Goal: Task Accomplishment & Management: Manage account settings

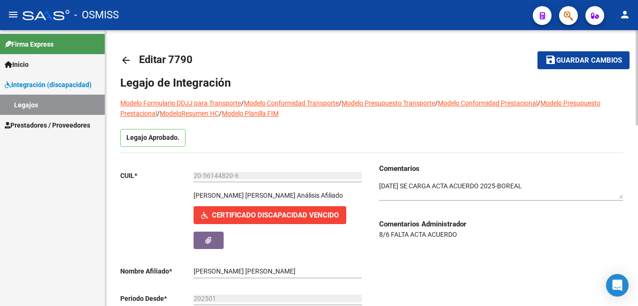
click at [584, 58] on span "Guardar cambios" at bounding box center [590, 60] width 66 height 8
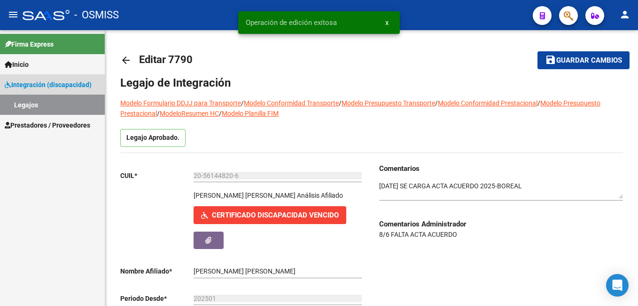
click at [32, 99] on link "Legajos" at bounding box center [52, 105] width 105 height 20
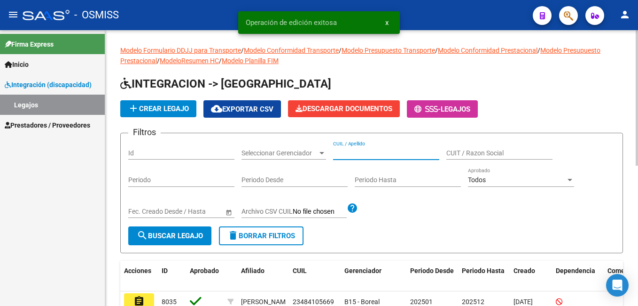
click at [342, 154] on input "CUIL / Apellido" at bounding box center [386, 153] width 106 height 8
paste input "27564359241"
type input "27564359241"
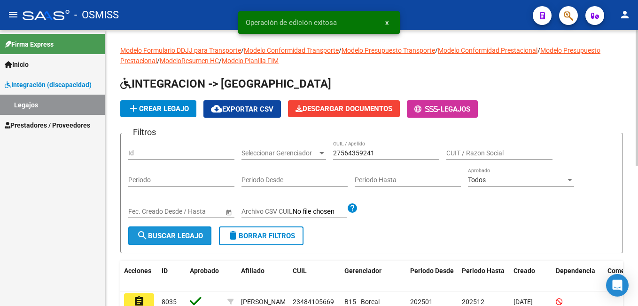
click at [194, 235] on span "search Buscar Legajo" at bounding box center [170, 235] width 66 height 8
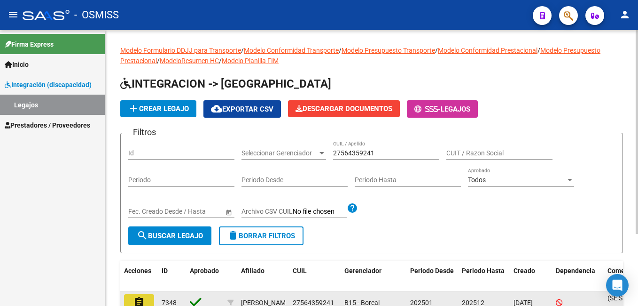
click at [137, 298] on mat-icon "assignment" at bounding box center [139, 301] width 11 height 11
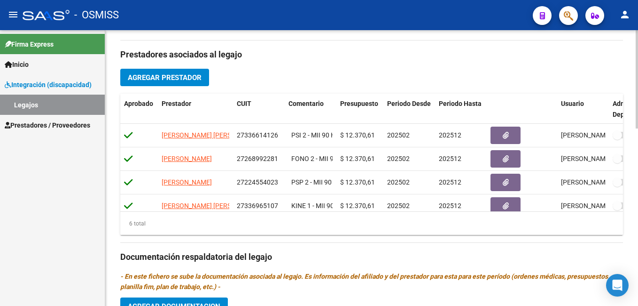
scroll to position [307, 0]
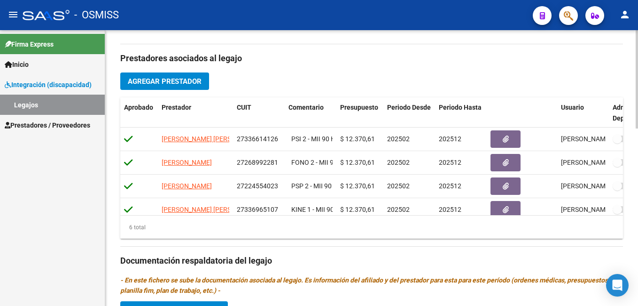
click at [638, 192] on html "menu - OSMISS person Firma Express Inicio Instructivos Contacto OS Integración …" at bounding box center [319, 153] width 638 height 306
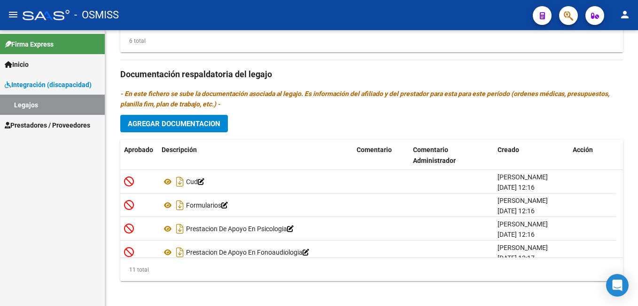
scroll to position [498, 0]
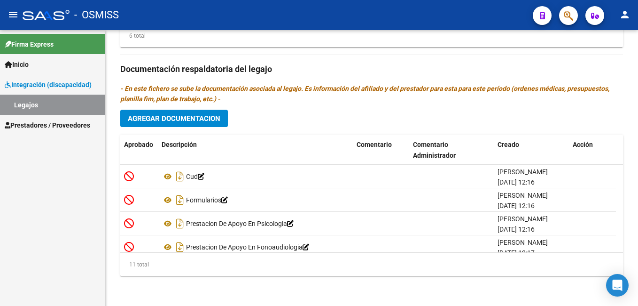
click at [638, 267] on html "menu - OSMISS person Firma Express Inicio Instructivos Contacto OS Integración …" at bounding box center [319, 153] width 638 height 306
click at [638, 244] on html "menu - OSMISS person Firma Express Inicio Instructivos Contacto OS Integración …" at bounding box center [319, 153] width 638 height 306
click at [210, 120] on span "Agregar Documentacion" at bounding box center [174, 118] width 93 height 8
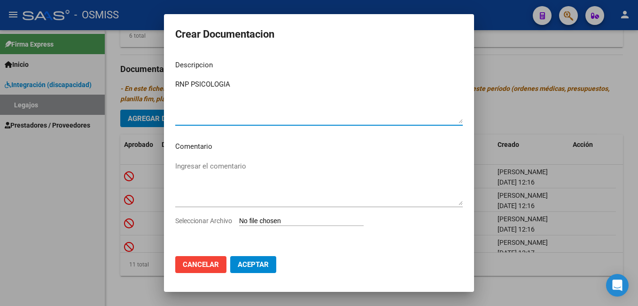
type textarea "RNP PSICOLOGIA"
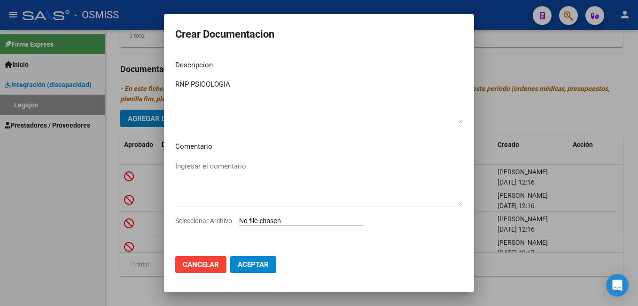
click at [272, 220] on input "Seleccionar Archivo" at bounding box center [301, 221] width 125 height 9
type input "C:\fakepath\3-PSICOLOGIA._removed.pdf"
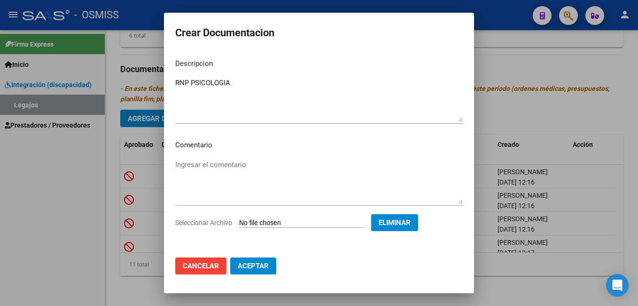
click at [249, 262] on span "Aceptar" at bounding box center [253, 265] width 31 height 8
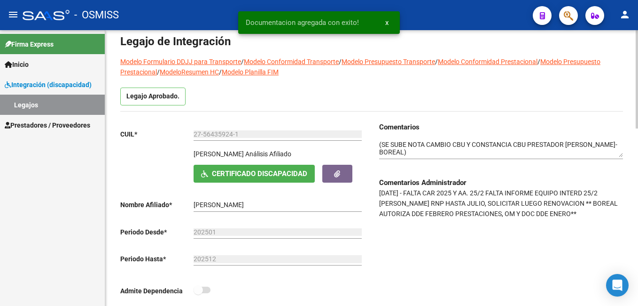
scroll to position [38, 0]
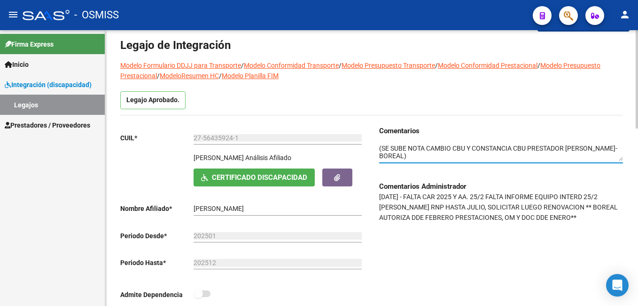
click at [381, 147] on textarea at bounding box center [501, 152] width 244 height 18
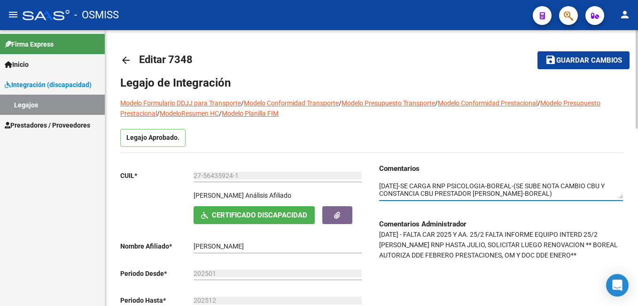
click at [638, 28] on html "menu - OSMISS person Firma Express Inicio Instructivos Contacto OS Integración …" at bounding box center [319, 153] width 638 height 306
type textarea "[DATE]-SE CARGA RNP PSICOLOGIA-BOREAL-(SE SUBE NOTA CAMBIO CBU Y CONSTANCIA CBU…"
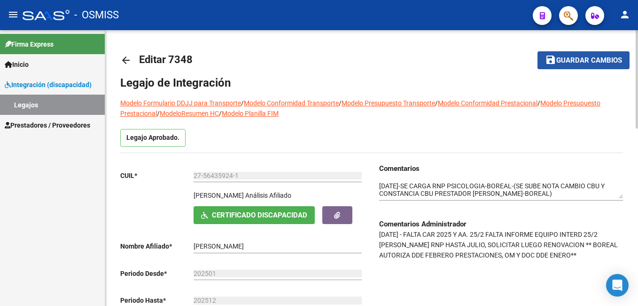
click at [581, 63] on span "Guardar cambios" at bounding box center [590, 60] width 66 height 8
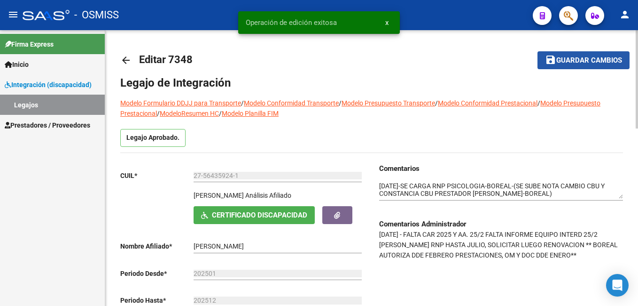
click at [581, 63] on span "Guardar cambios" at bounding box center [590, 60] width 66 height 8
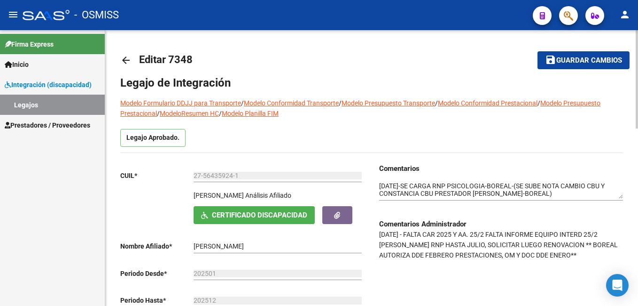
click at [576, 57] on span "Guardar cambios" at bounding box center [590, 60] width 66 height 8
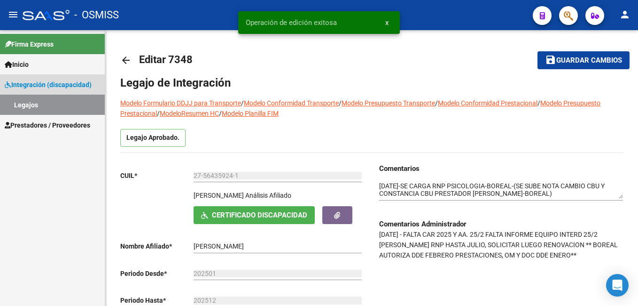
click at [58, 104] on link "Legajos" at bounding box center [52, 105] width 105 height 20
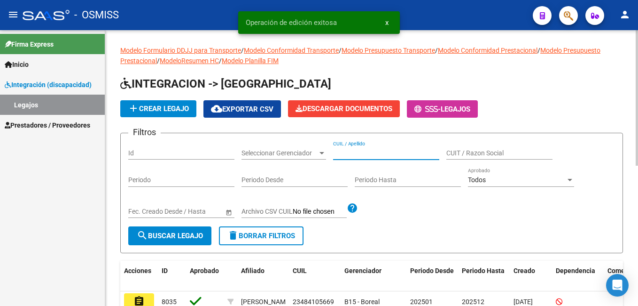
click at [347, 155] on input "CUIL / Apellido" at bounding box center [386, 153] width 106 height 8
paste input "23545502569"
type input "23545502569"
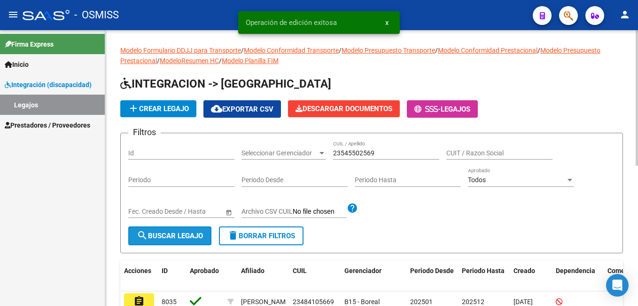
click at [164, 231] on span "search Buscar Legajo" at bounding box center [170, 235] width 66 height 8
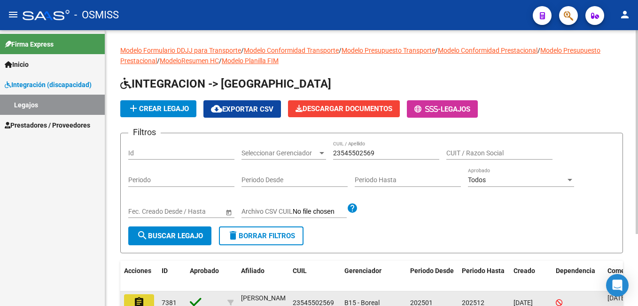
click at [146, 301] on button "assignment" at bounding box center [139, 302] width 30 height 17
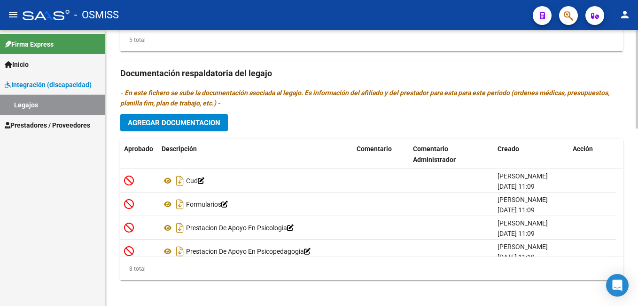
scroll to position [498, 0]
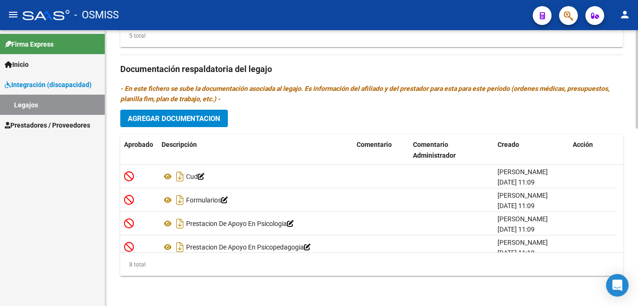
click at [638, 288] on html "menu - OSMISS person Firma Express Inicio Instructivos Contacto OS Integración …" at bounding box center [319, 153] width 638 height 306
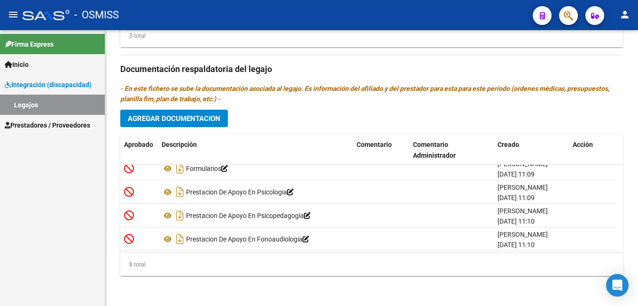
scroll to position [0, 0]
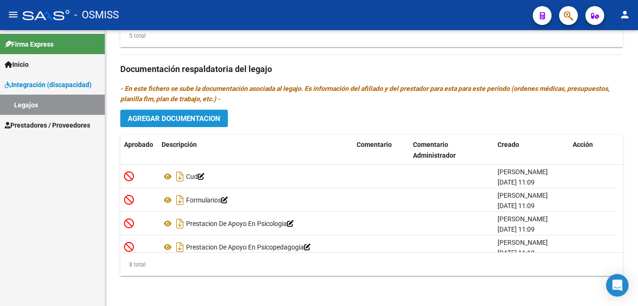
click at [169, 112] on button "Agregar Documentacion" at bounding box center [174, 118] width 108 height 17
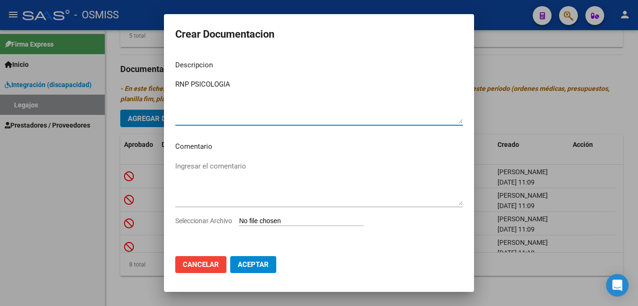
type textarea "RNP PSICOLOGIA"
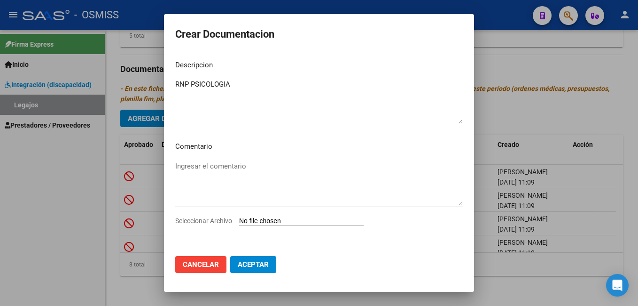
click at [271, 218] on input "Seleccionar Archivo" at bounding box center [301, 221] width 125 height 9
type input "C:\fakepath\3-PSICOLOGIA._removed.pdf"
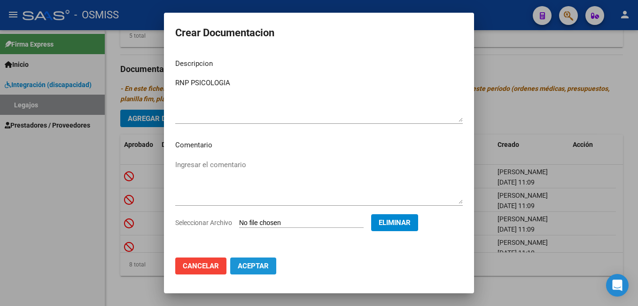
click at [248, 262] on span "Aceptar" at bounding box center [253, 265] width 31 height 8
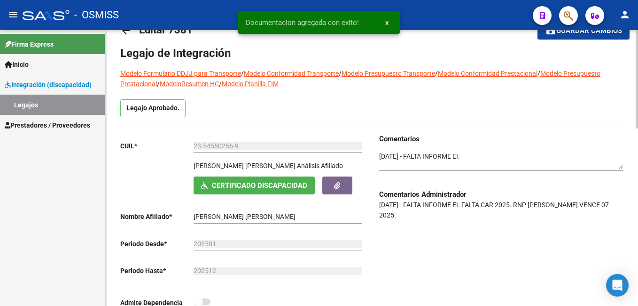
scroll to position [19, 0]
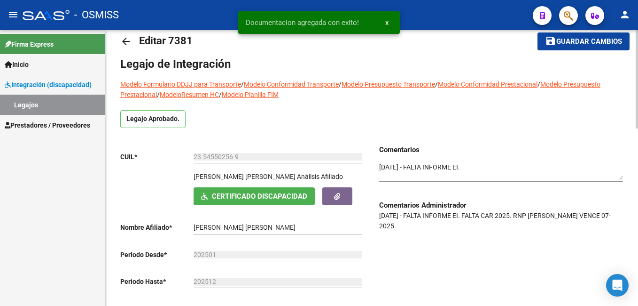
click at [380, 166] on textarea at bounding box center [501, 171] width 244 height 18
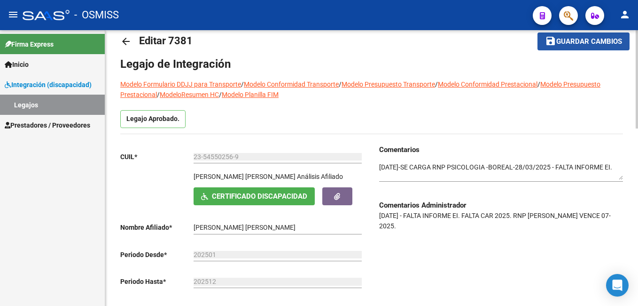
click at [604, 43] on span "Guardar cambios" at bounding box center [590, 42] width 66 height 8
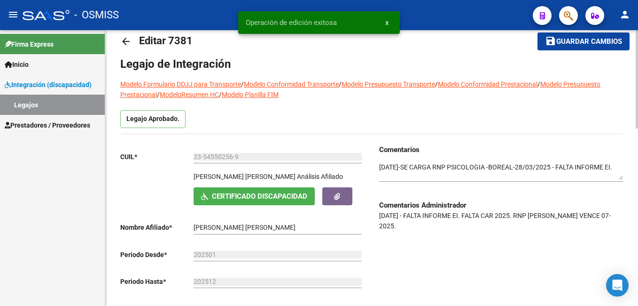
click at [604, 43] on span "Guardar cambios" at bounding box center [590, 42] width 66 height 8
click at [604, 43] on span "Guardar cambios" at bounding box center [577, 42] width 66 height 8
click at [604, 43] on span "Guardar cambios" at bounding box center [590, 42] width 66 height 8
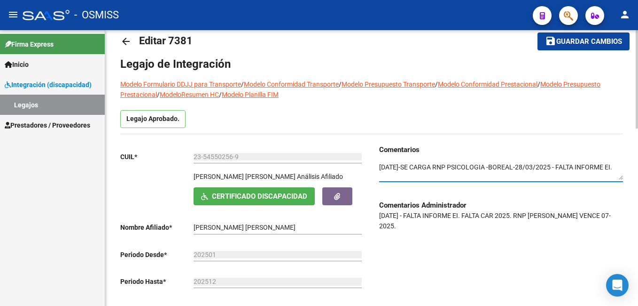
click at [498, 166] on textarea at bounding box center [501, 171] width 244 height 18
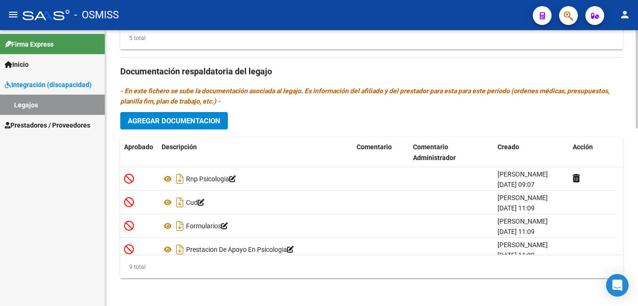
scroll to position [498, 0]
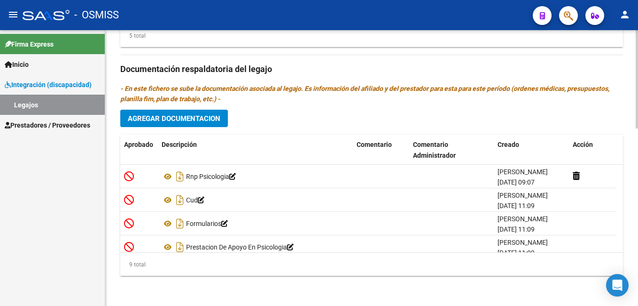
click at [638, 284] on html "menu - OSMISS person Firma Express Inicio Instructivos Contacto OS Integración …" at bounding box center [319, 153] width 638 height 306
type textarea "[DATE]-SE CARGA RNP PSICOLOGIA,CAR 2025 -BOREAL-28/03/2025 - FALTA INFORME EI."
click at [207, 122] on span "Agregar Documentacion" at bounding box center [174, 118] width 93 height 8
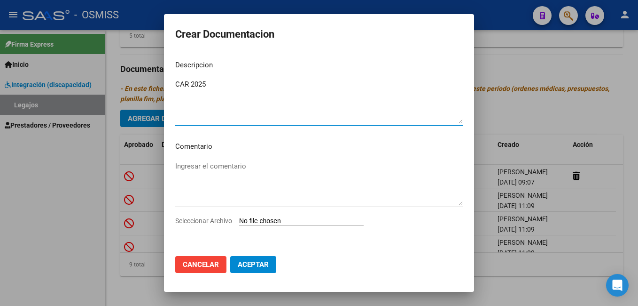
type textarea "CAR 2025"
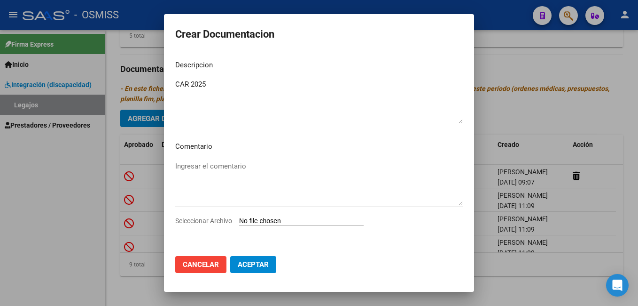
click at [281, 219] on input "Seleccionar Archivo" at bounding box center [301, 221] width 125 height 9
type input "C:\fakepath\2- formularios._removed.pdf"
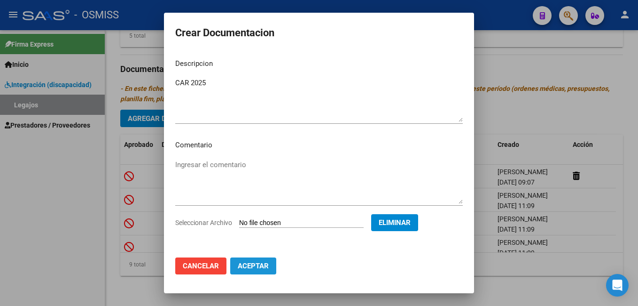
click at [251, 264] on span "Aceptar" at bounding box center [253, 265] width 31 height 8
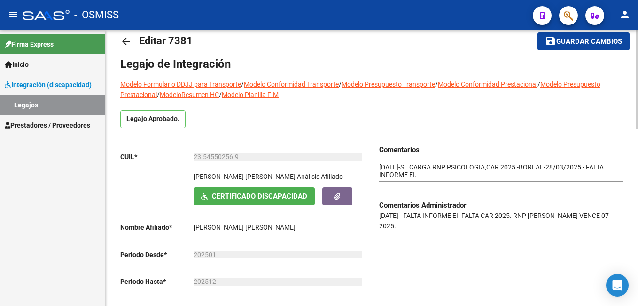
scroll to position [20, 0]
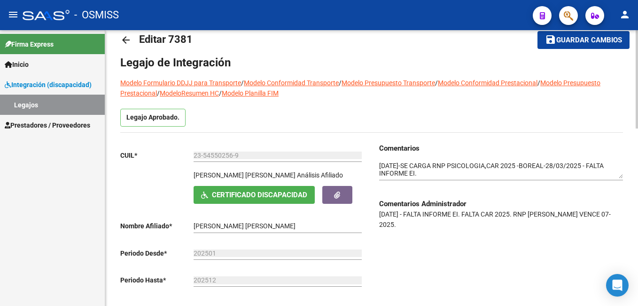
click at [638, 82] on div at bounding box center [637, 86] width 2 height 98
click at [575, 43] on span "Guardar cambios" at bounding box center [590, 40] width 66 height 8
click at [587, 37] on span "Guardar cambios" at bounding box center [590, 40] width 66 height 8
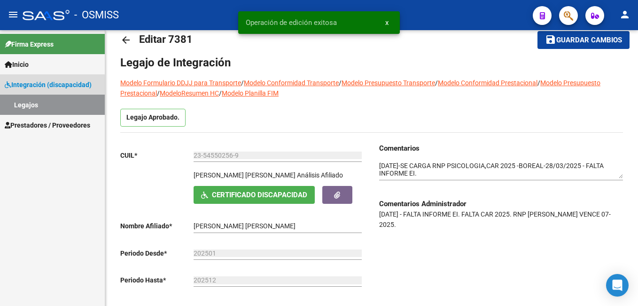
click at [45, 100] on link "Legajos" at bounding box center [52, 105] width 105 height 20
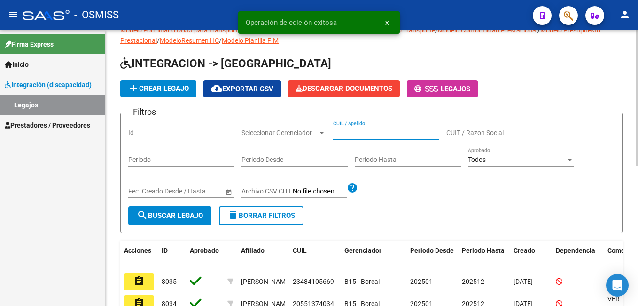
click at [363, 130] on input "CUIL / Apellido" at bounding box center [386, 133] width 106 height 8
paste input "27564369735"
type input "27564369735"
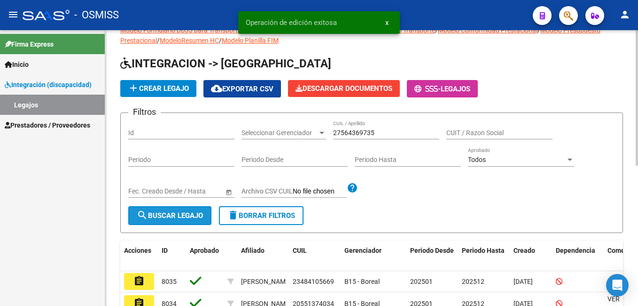
click at [190, 213] on span "search Buscar Legajo" at bounding box center [170, 215] width 66 height 8
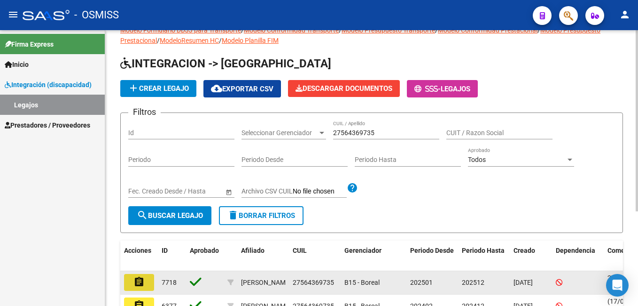
click at [136, 284] on mat-icon "assignment" at bounding box center [139, 281] width 11 height 11
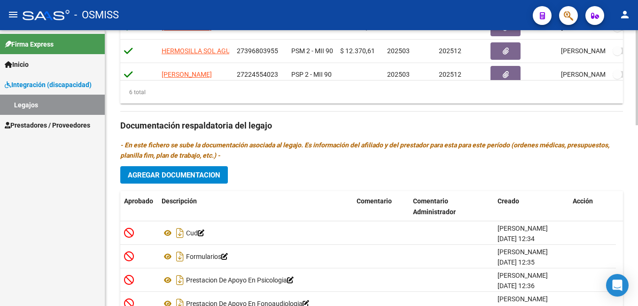
scroll to position [480, 0]
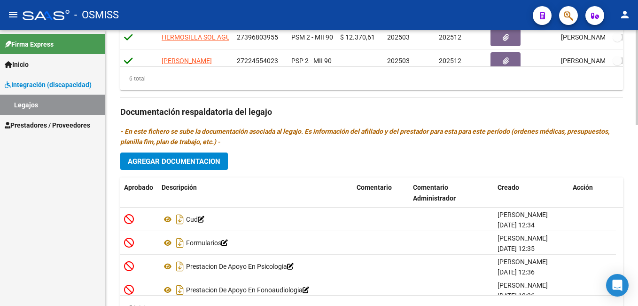
click at [638, 262] on html "menu - OSMISS person Firma Express Inicio Instructivos Contacto OS Integración …" at bounding box center [319, 153] width 638 height 306
click at [198, 156] on button "Agregar Documentacion" at bounding box center [174, 160] width 108 height 17
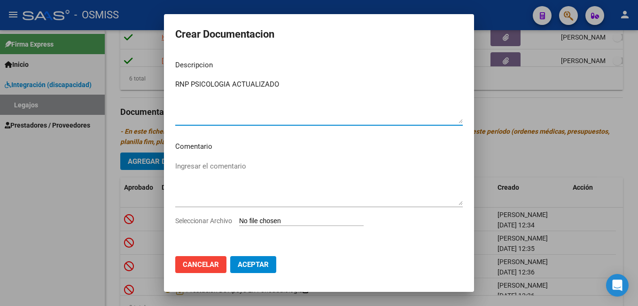
type textarea "RNP PSICOLOGIA ACTUALIZADO"
click at [261, 221] on input "Seleccionar Archivo" at bounding box center [301, 221] width 125 height 9
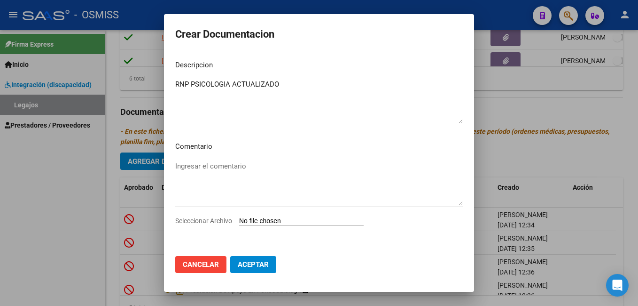
type input "C:\fakepath\3-PSICOLOGIA._removed.pdf"
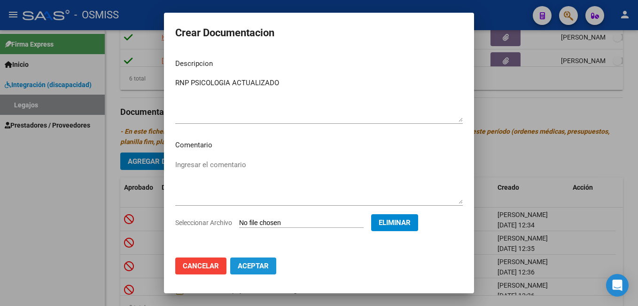
click at [255, 265] on span "Aceptar" at bounding box center [253, 265] width 31 height 8
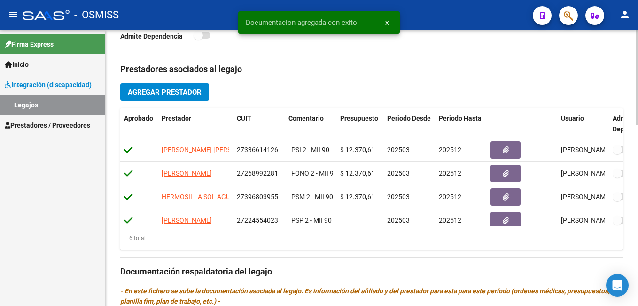
scroll to position [318, 0]
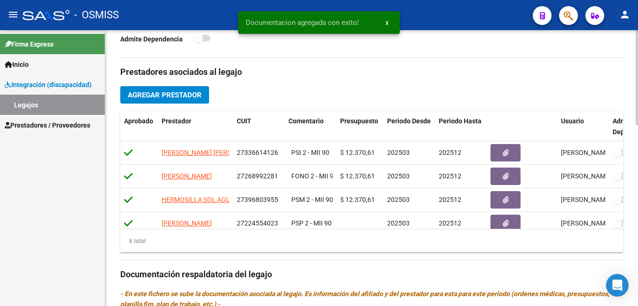
click at [636, 143] on div "arrow_back Editar 7718 save Guardar cambios Legajo de Integración Modelo Formul…" at bounding box center [373, 111] width 536 height 798
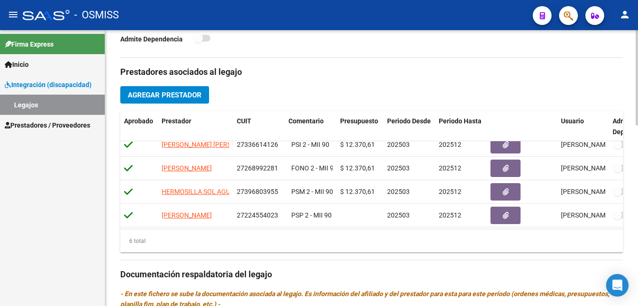
scroll to position [0, 0]
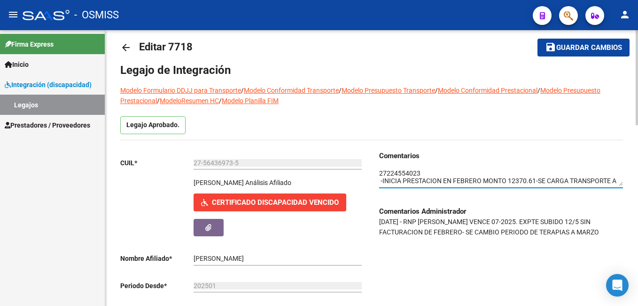
click at [380, 172] on textarea at bounding box center [501, 177] width 244 height 18
type textarea "[DATE]-SE CARGA RNP PSICOLOGIA -BOREAL-27224554023 -INICIA PRESTACION EN FEBRER…"
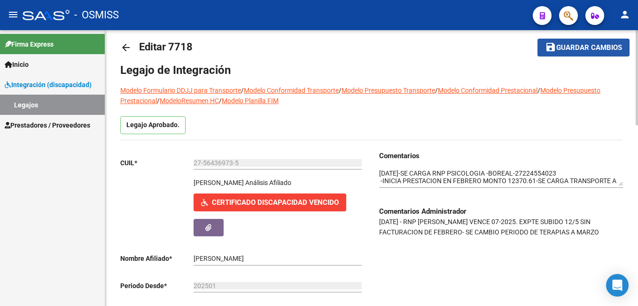
click at [558, 47] on span "Guardar cambios" at bounding box center [590, 48] width 66 height 8
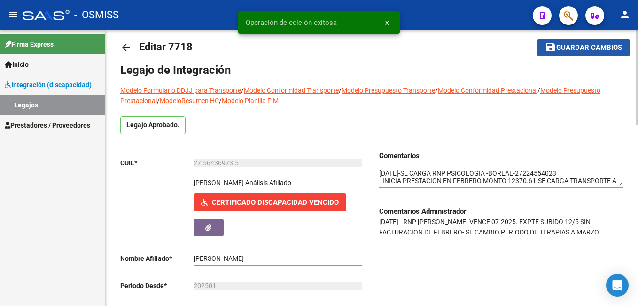
click at [558, 47] on span "Guardar cambios" at bounding box center [590, 48] width 66 height 8
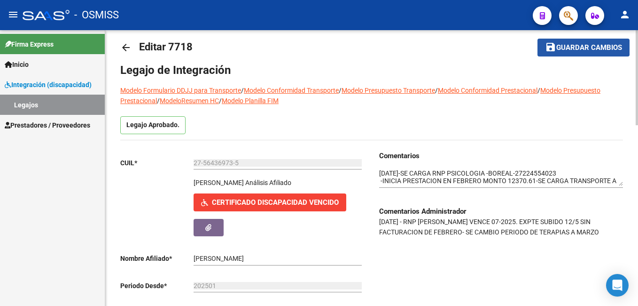
click at [575, 46] on span "Guardar cambios" at bounding box center [590, 48] width 66 height 8
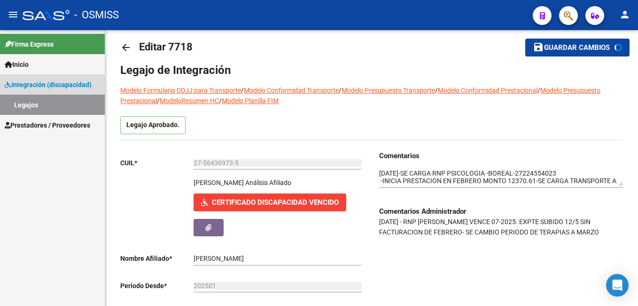
click at [72, 103] on link "Legajos" at bounding box center [52, 105] width 105 height 20
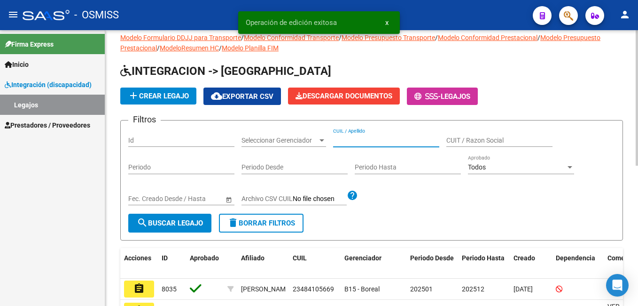
click at [372, 142] on input "CUIL / Apellido" at bounding box center [386, 140] width 106 height 8
paste input "23575066879"
type input "23575066879"
click at [153, 219] on span "search Buscar Legajo" at bounding box center [170, 223] width 66 height 8
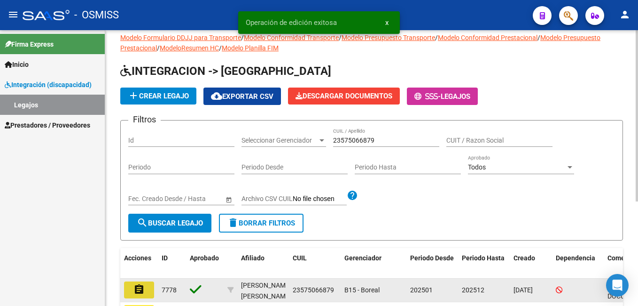
click at [140, 290] on mat-icon "assignment" at bounding box center [139, 289] width 11 height 11
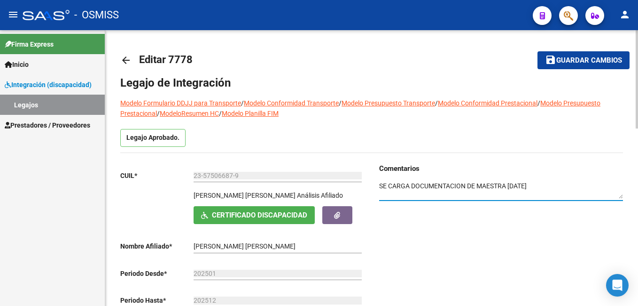
click at [383, 183] on textarea at bounding box center [501, 190] width 244 height 18
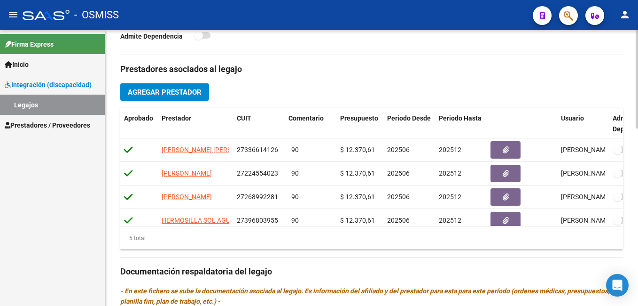
scroll to position [299, 0]
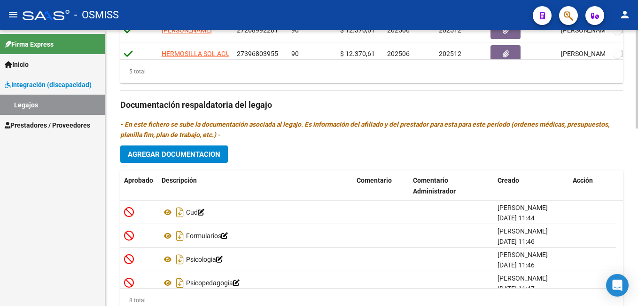
click at [638, 272] on html "menu - OSMISS person Firma Express Inicio Instructivos Contacto OS Integración …" at bounding box center [319, 153] width 638 height 306
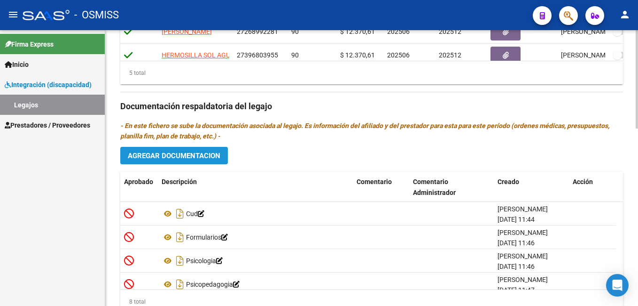
click at [181, 150] on button "Agregar Documentacion" at bounding box center [174, 155] width 108 height 17
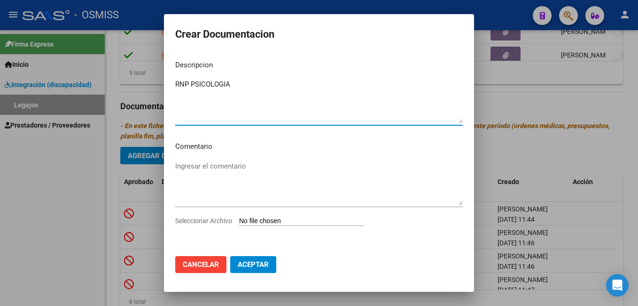
type textarea "RNP PSICOLOGIA"
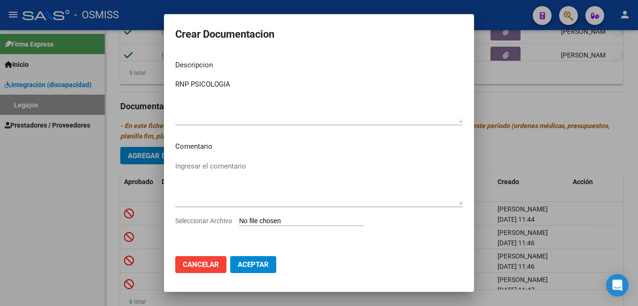
click at [273, 215] on div "Ingresar el comentario" at bounding box center [319, 187] width 288 height 57
click at [276, 221] on input "Seleccionar Archivo" at bounding box center [301, 221] width 125 height 9
type input "C:\fakepath\3-PSICOLOGIA._removed.pdf"
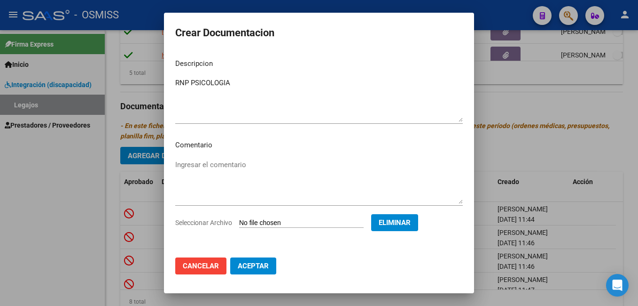
click at [252, 267] on span "Aceptar" at bounding box center [253, 265] width 31 height 8
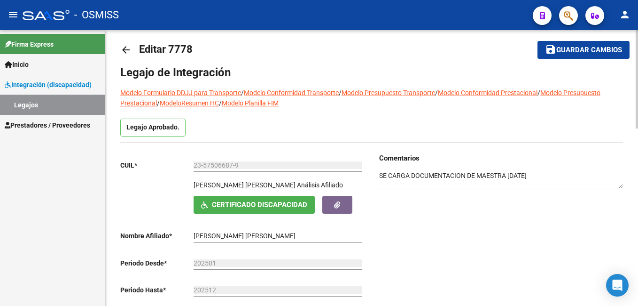
scroll to position [0, 0]
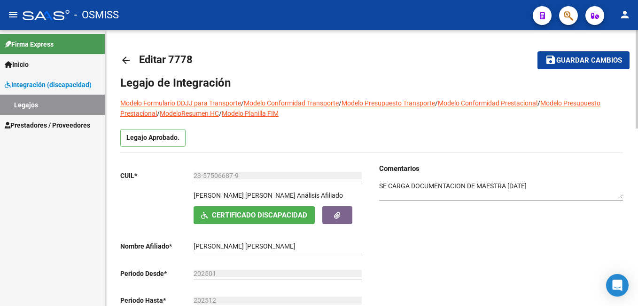
click at [380, 186] on textarea at bounding box center [501, 190] width 244 height 18
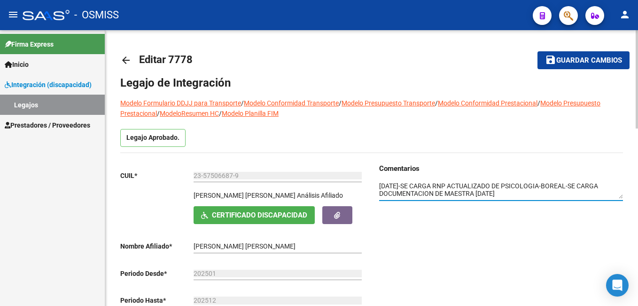
type textarea "[DATE]-SE CARGA RNP ACTUALIZADO DE PSICOLOGIA-BOREAL-SE CARGA DOCUMENTACION DE …"
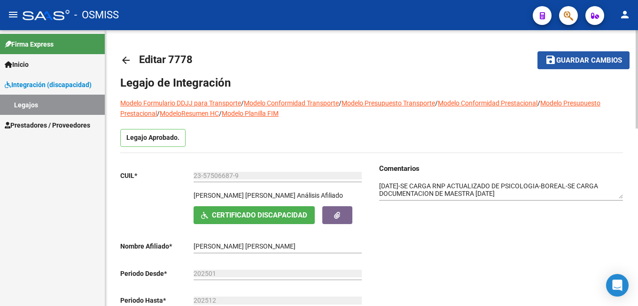
click at [563, 58] on span "Guardar cambios" at bounding box center [590, 60] width 66 height 8
click at [569, 66] on button "save Guardar cambios" at bounding box center [584, 59] width 92 height 17
click at [569, 66] on button "save Guardar cambios" at bounding box center [578, 59] width 104 height 17
click at [567, 64] on span "Guardar cambios" at bounding box center [590, 60] width 66 height 8
click at [555, 58] on mat-icon "save" at bounding box center [550, 59] width 11 height 11
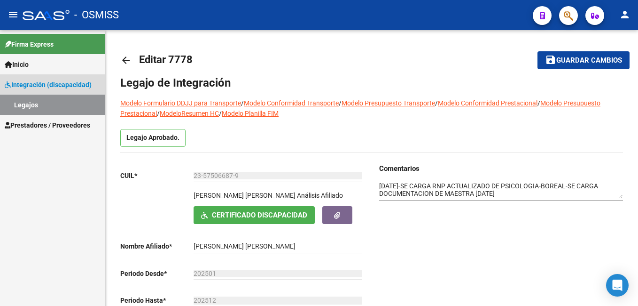
click at [79, 106] on link "Legajos" at bounding box center [52, 105] width 105 height 20
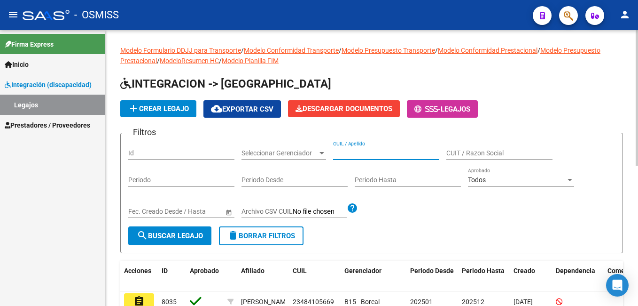
click at [360, 155] on input "CUIL / Apellido" at bounding box center [386, 153] width 106 height 8
paste input "27506745328"
type input "27506745328"
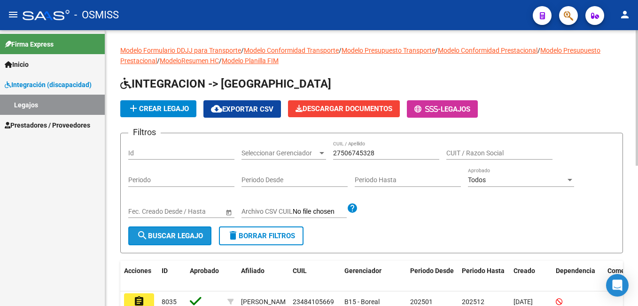
click at [195, 228] on button "search Buscar Legajo" at bounding box center [169, 235] width 83 height 19
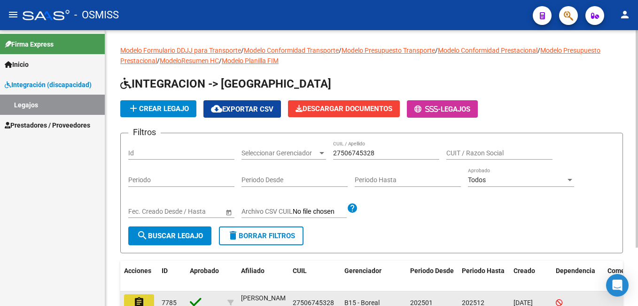
click at [139, 298] on mat-icon "assignment" at bounding box center [139, 301] width 11 height 11
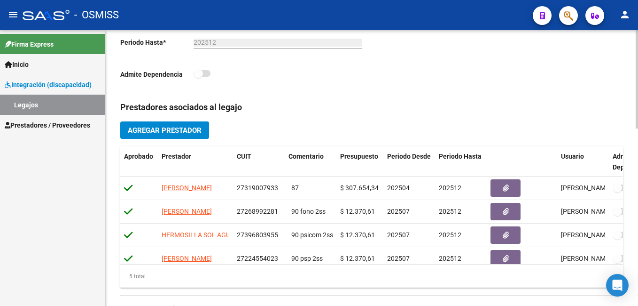
scroll to position [261, 0]
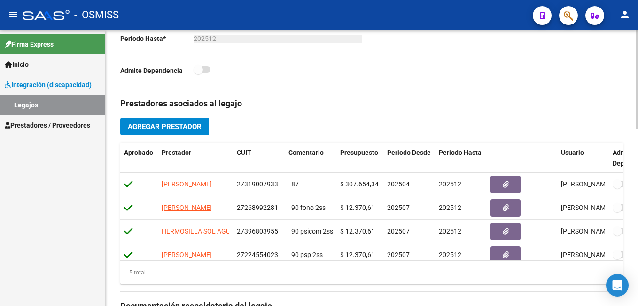
click at [638, 203] on html "menu - OSMISS person Firma Express Inicio Instructivos Contacto OS Integración …" at bounding box center [319, 153] width 638 height 306
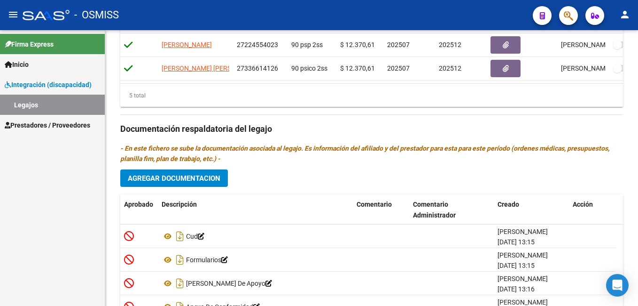
scroll to position [498, 0]
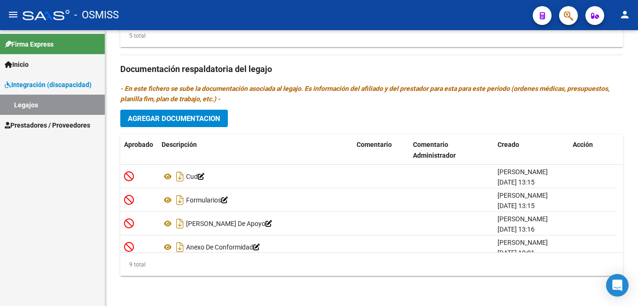
click at [638, 276] on html "menu - OSMISS person Firma Express Inicio Instructivos Contacto OS Integración …" at bounding box center [319, 153] width 638 height 306
click at [210, 113] on button "Agregar Documentacion" at bounding box center [174, 118] width 108 height 17
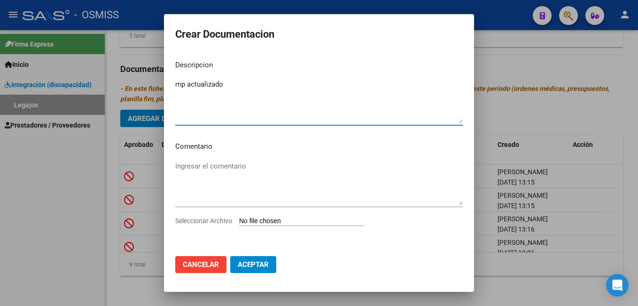
type textarea "rnp actualizado"
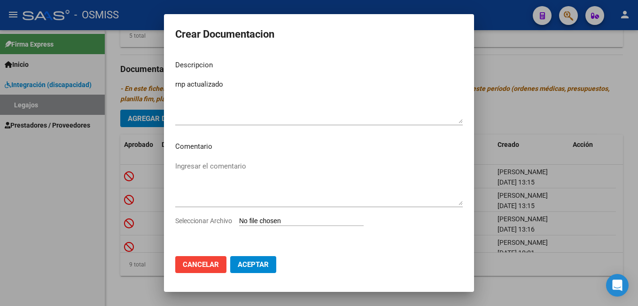
click at [254, 222] on input "Seleccionar Archivo" at bounding box center [301, 221] width 125 height 9
type input "C:\fakepath\3-PSICOLOGIA._removed.pdf"
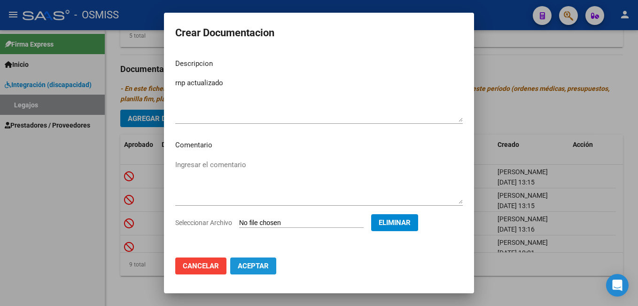
click at [254, 264] on span "Aceptar" at bounding box center [253, 265] width 31 height 8
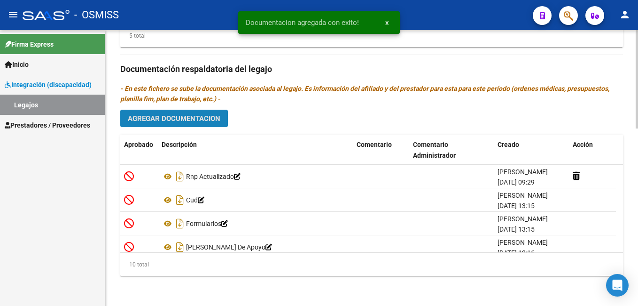
click at [200, 119] on span "Agregar Documentacion" at bounding box center [174, 118] width 93 height 8
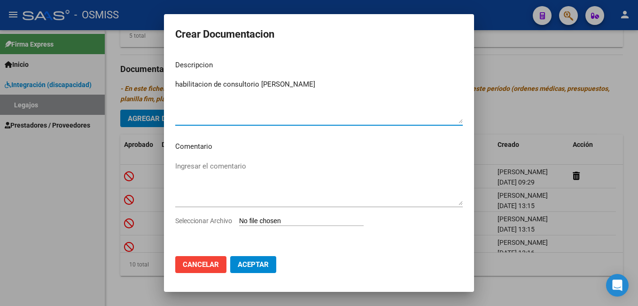
type textarea "habilitacion de consultorio [PERSON_NAME]"
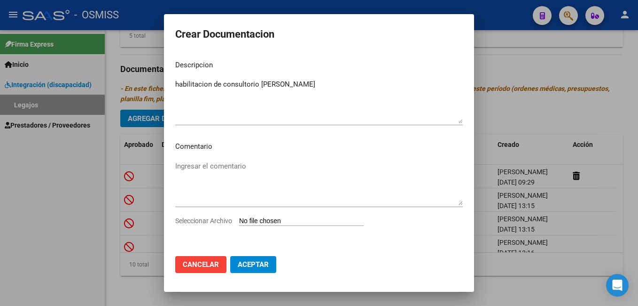
click at [255, 219] on input "Seleccionar Archivo" at bounding box center [301, 221] width 125 height 9
type input "C:\fakepath\HABILITACION DE CONSULTORIO [PERSON_NAME].pdf"
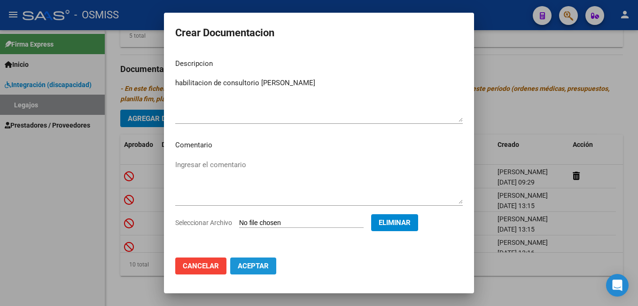
click at [248, 264] on span "Aceptar" at bounding box center [253, 265] width 31 height 8
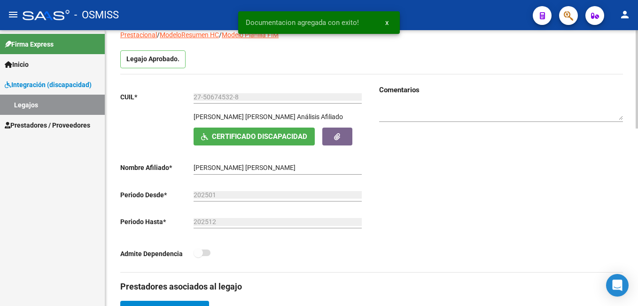
scroll to position [60, 0]
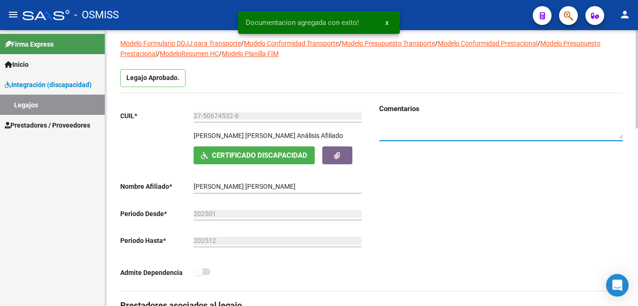
click at [465, 128] on textarea at bounding box center [501, 130] width 244 height 18
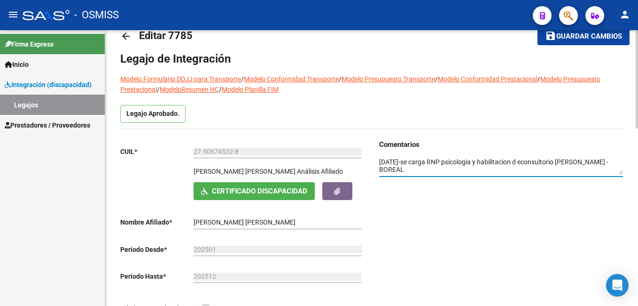
scroll to position [0, 0]
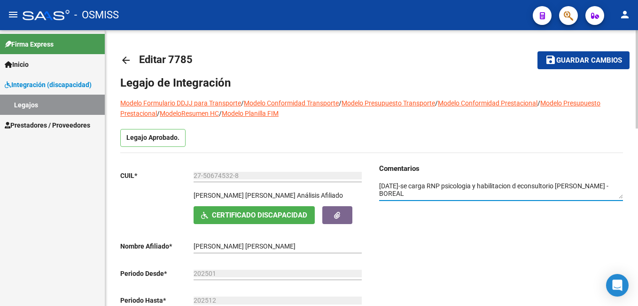
type textarea "[DATE]-se carga RNP psicologia y habilitacion d econsultorio [PERSON_NAME] -BOR…"
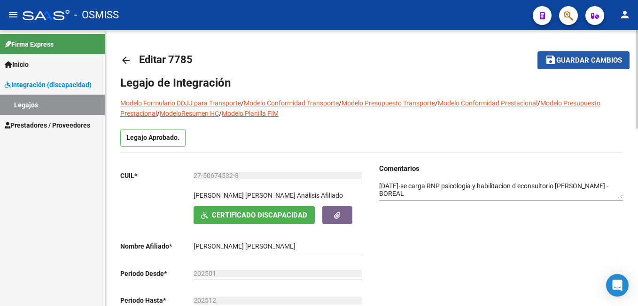
click at [590, 59] on span "Guardar cambios" at bounding box center [590, 60] width 66 height 8
click at [590, 59] on span "Guardar cambios" at bounding box center [577, 60] width 66 height 8
click at [590, 59] on span "Guardar cambios" at bounding box center [590, 60] width 66 height 8
click at [568, 60] on span "Guardar cambios" at bounding box center [590, 60] width 66 height 8
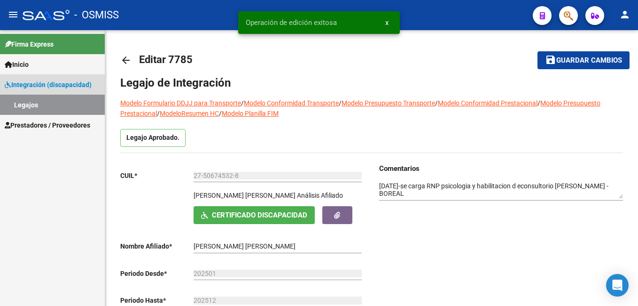
click at [39, 105] on link "Legajos" at bounding box center [52, 105] width 105 height 20
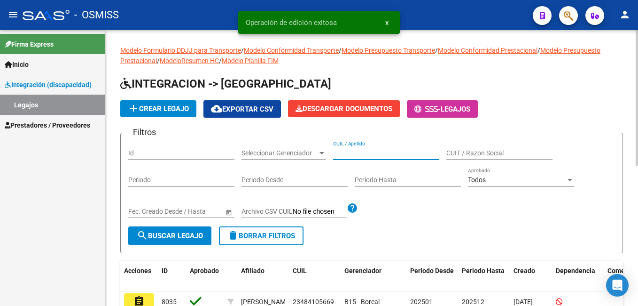
click at [354, 155] on input "CUIL / Apellido" at bounding box center [386, 153] width 106 height 8
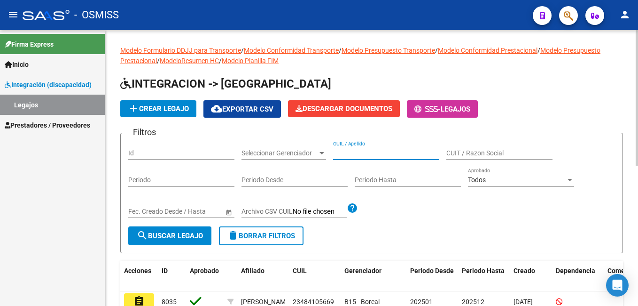
paste input "23523458329"
type input "23523458329"
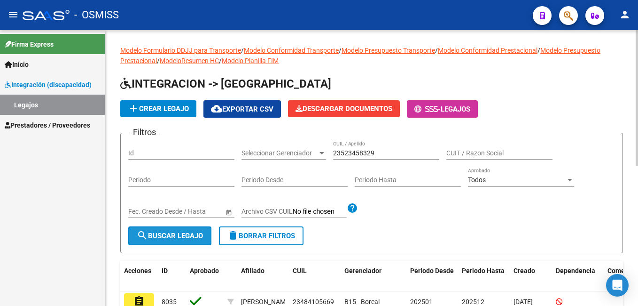
click at [181, 232] on span "search Buscar Legajo" at bounding box center [170, 235] width 66 height 8
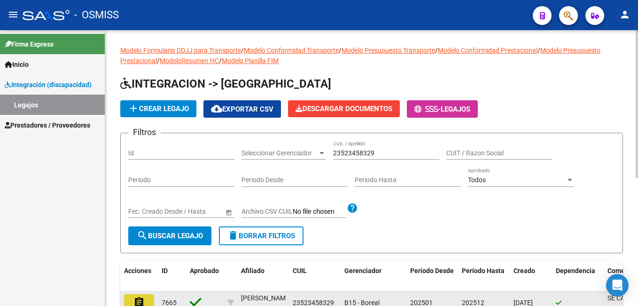
click at [142, 301] on mat-icon "assignment" at bounding box center [139, 301] width 11 height 11
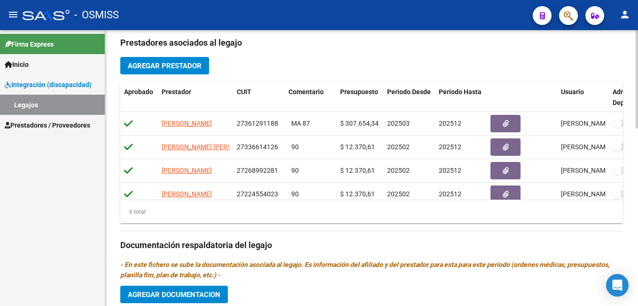
scroll to position [442, 0]
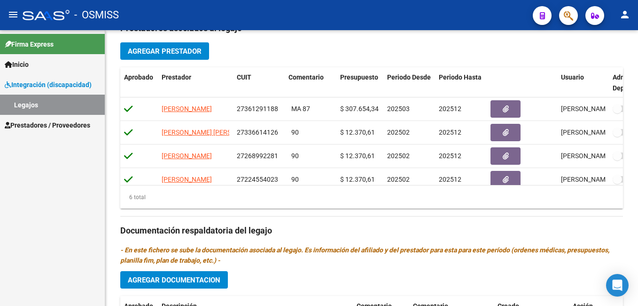
scroll to position [334, 0]
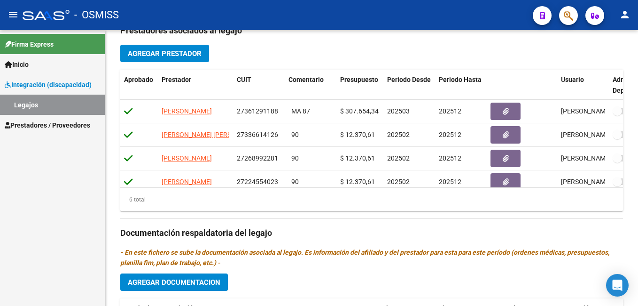
click at [638, 165] on div at bounding box center [637, 198] width 2 height 98
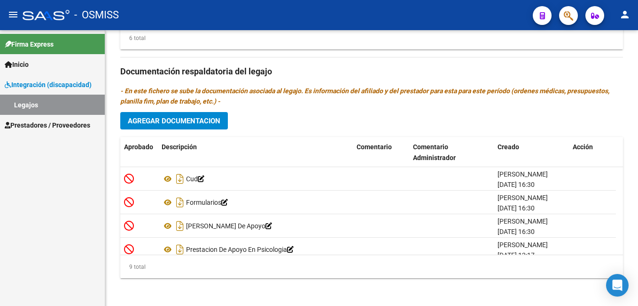
scroll to position [496, 0]
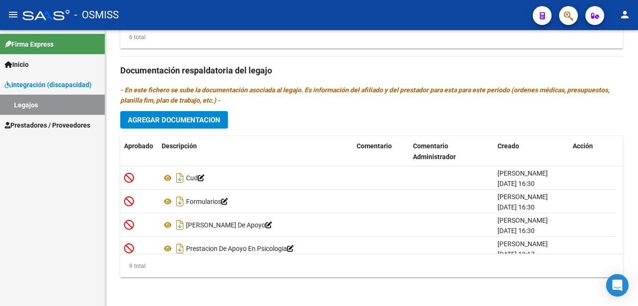
click at [638, 252] on html "menu - OSMISS person Firma Express Inicio Instructivos Contacto OS Integración …" at bounding box center [319, 153] width 638 height 306
click at [201, 120] on span "Agregar Documentacion" at bounding box center [174, 120] width 93 height 8
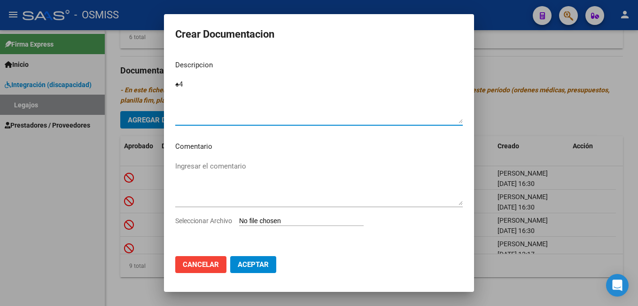
type textarea "♠"
type textarea "SE CARGA RNP PSICOLOGIA ACTUALIZADO"
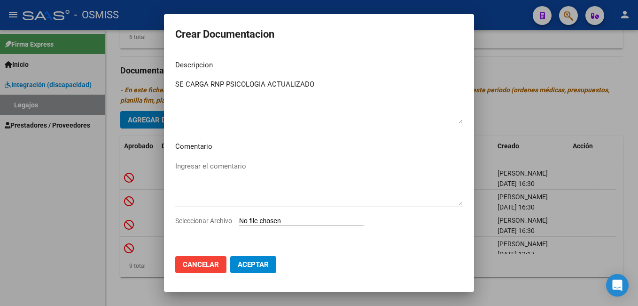
click at [278, 218] on input "Seleccionar Archivo" at bounding box center [301, 221] width 125 height 9
type input "C:\fakepath\3-PSICOLOGIA._removed.pdf"
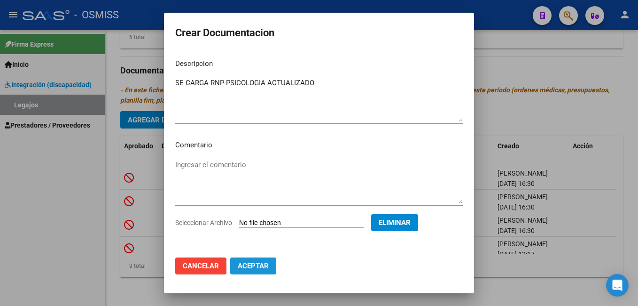
click at [254, 263] on span "Aceptar" at bounding box center [253, 265] width 31 height 8
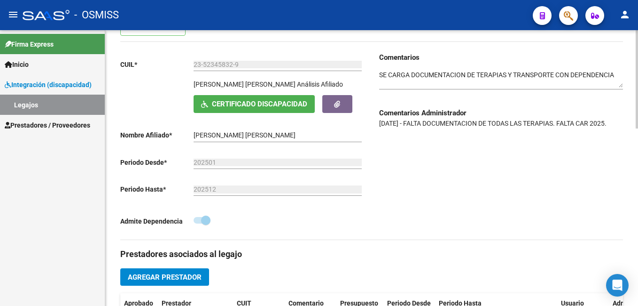
scroll to position [42, 0]
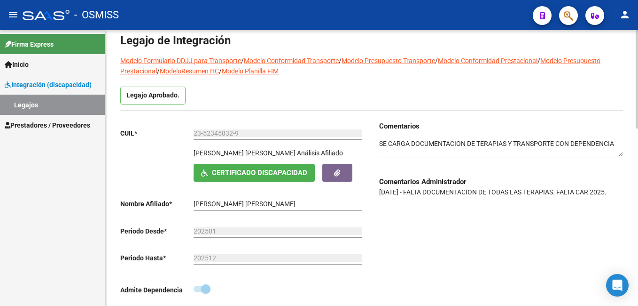
click at [638, 53] on html "menu - OSMISS person Firma Express Inicio Instructivos Contacto OS Integración …" at bounding box center [319, 153] width 638 height 306
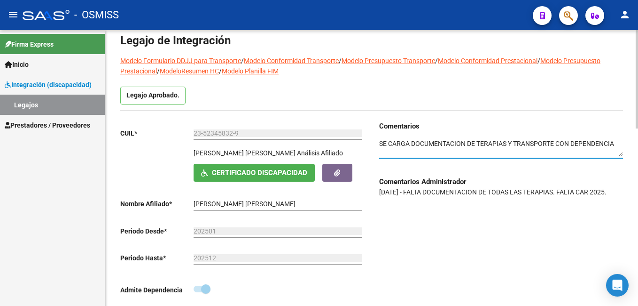
click at [382, 143] on textarea at bounding box center [501, 148] width 244 height 18
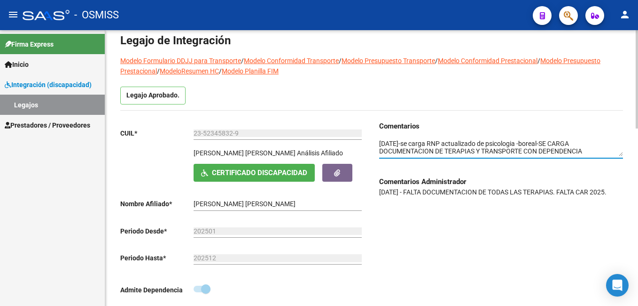
scroll to position [0, 0]
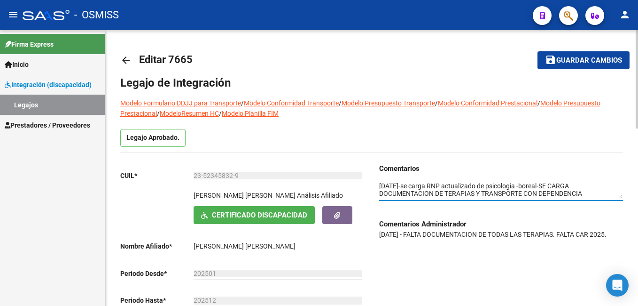
click at [638, 27] on html "menu - OSMISS person Firma Express Inicio Instructivos Contacto OS Integración …" at bounding box center [319, 153] width 638 height 306
type textarea "[DATE]-se carga RNP actualizado de psicologia -boreal-SE CARGA DOCUMENTACION DE…"
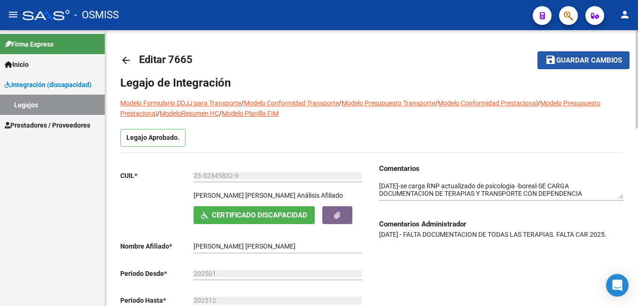
click at [568, 58] on span "Guardar cambios" at bounding box center [590, 60] width 66 height 8
click at [595, 52] on button "save Guardar cambios" at bounding box center [584, 59] width 92 height 17
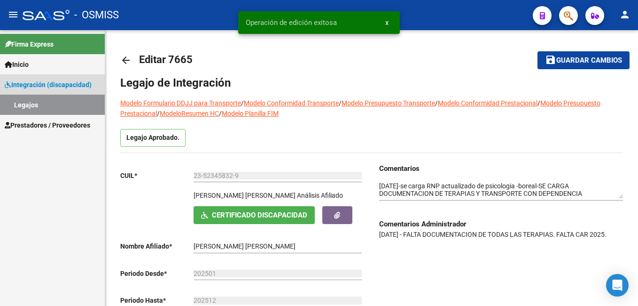
click at [73, 101] on link "Legajos" at bounding box center [52, 105] width 105 height 20
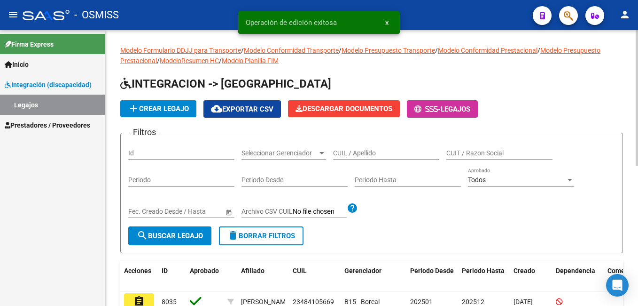
click at [355, 151] on input "CUIL / Apellido" at bounding box center [386, 153] width 106 height 8
paste input "23571150719"
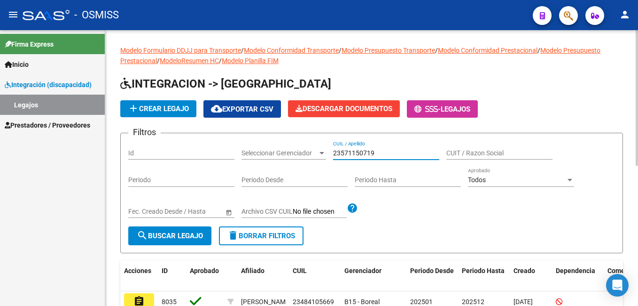
type input "23571150719"
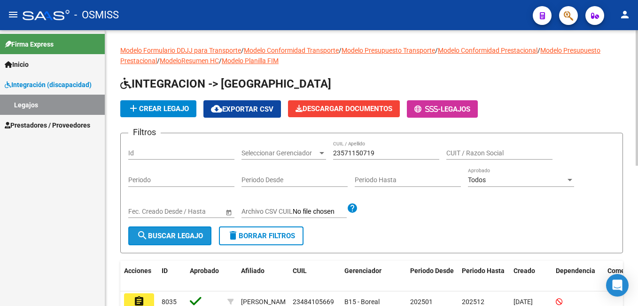
click at [179, 236] on span "search Buscar Legajo" at bounding box center [170, 235] width 66 height 8
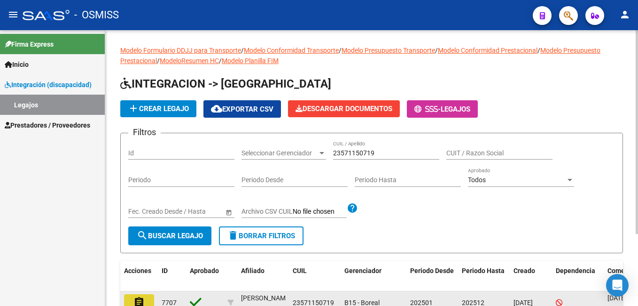
click at [138, 298] on mat-icon "assignment" at bounding box center [139, 301] width 11 height 11
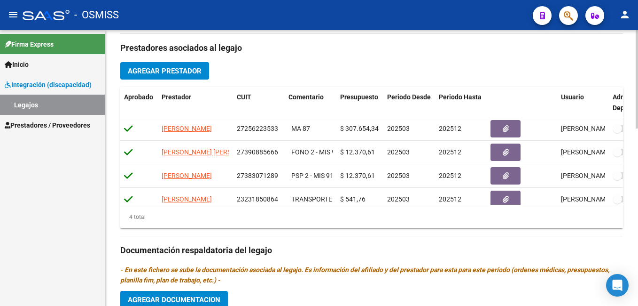
scroll to position [478, 0]
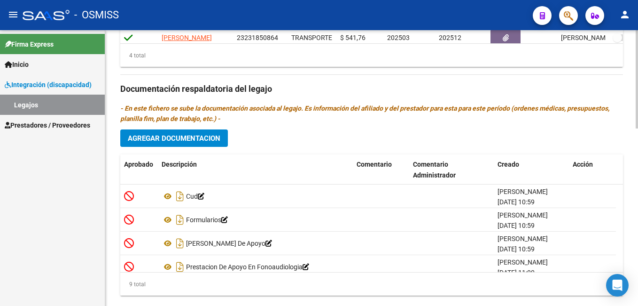
click at [638, 275] on html "menu - OSMISS person Firma Express Inicio Instructivos Contacto OS Integración …" at bounding box center [319, 153] width 638 height 306
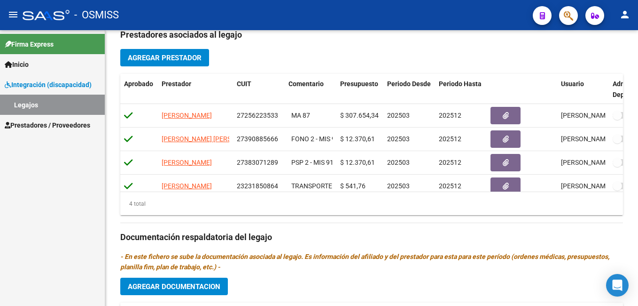
scroll to position [328, 0]
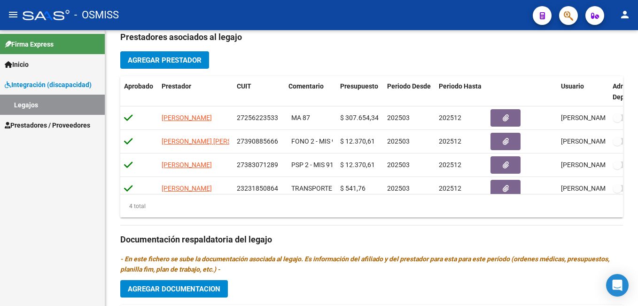
click at [636, 165] on div at bounding box center [637, 196] width 2 height 98
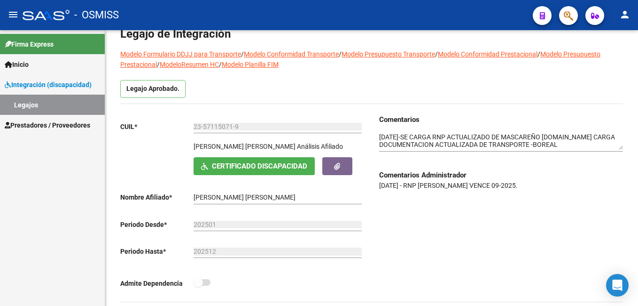
scroll to position [0, 0]
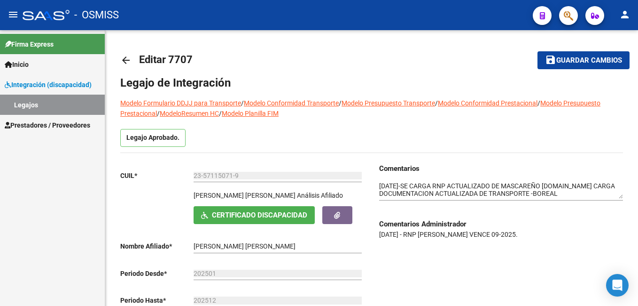
click at [590, 60] on span "Guardar cambios" at bounding box center [590, 60] width 66 height 8
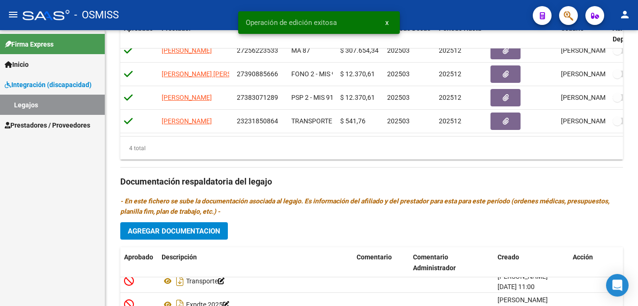
scroll to position [498, 0]
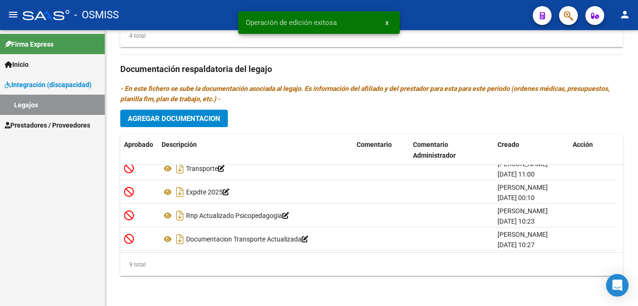
click at [638, 281] on html "menu - OSMISS person Firma Express Inicio Instructivos Contacto OS Integración …" at bounding box center [319, 153] width 638 height 306
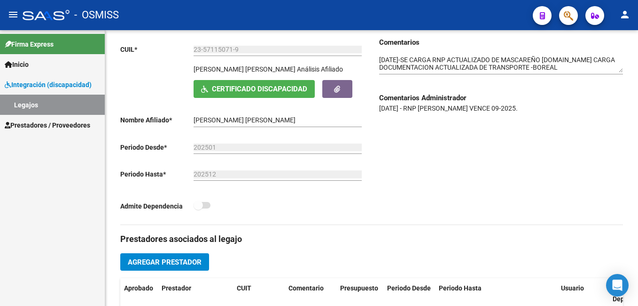
scroll to position [35, 0]
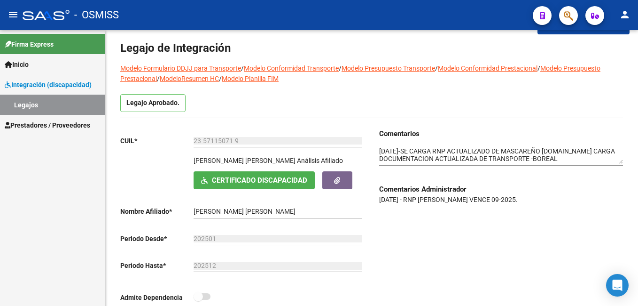
click at [638, 58] on html "menu - OSMISS person Firma Express Inicio Instructivos Contacto OS Integración …" at bounding box center [319, 153] width 638 height 306
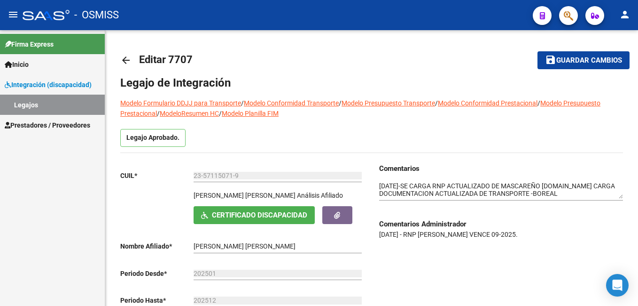
click at [638, 50] on html "menu - OSMISS person Firma Express Inicio Instructivos Contacto OS Integración …" at bounding box center [319, 153] width 638 height 306
click at [610, 60] on span "Guardar cambios" at bounding box center [590, 60] width 66 height 8
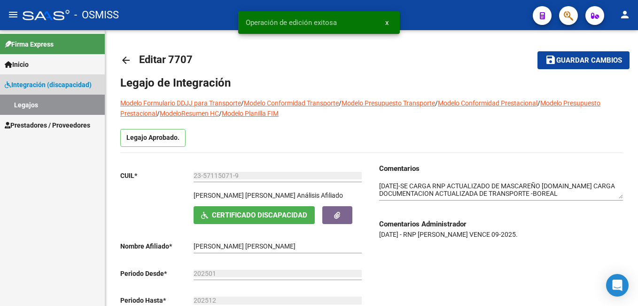
click at [58, 104] on link "Legajos" at bounding box center [52, 105] width 105 height 20
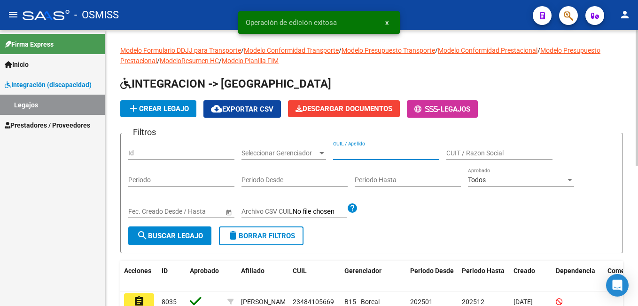
click at [376, 151] on input "CUIL / Apellido" at bounding box center [386, 153] width 106 height 8
paste input "27540839579"
type input "27540839579"
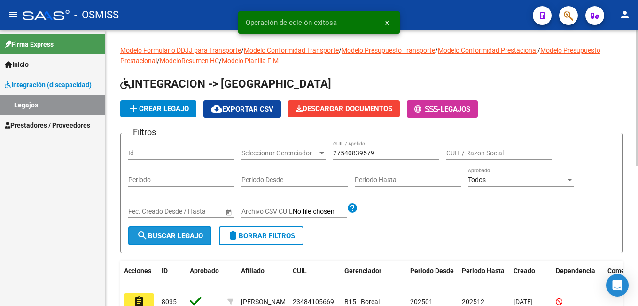
click at [199, 231] on button "search Buscar Legajo" at bounding box center [169, 235] width 83 height 19
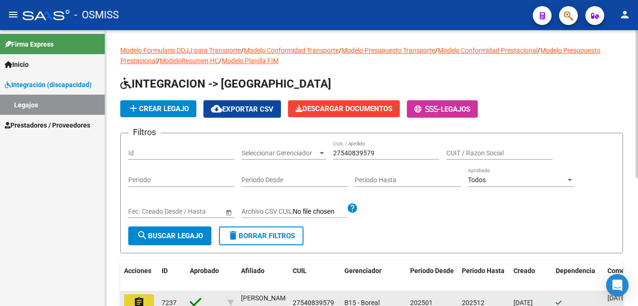
click at [146, 298] on button "assignment" at bounding box center [139, 302] width 30 height 17
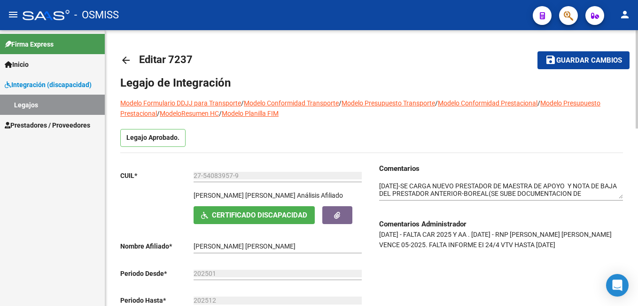
drag, startPoint x: 637, startPoint y: 102, endPoint x: 592, endPoint y: 123, distance: 49.2
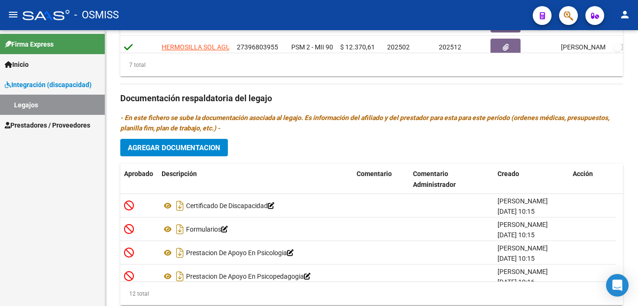
scroll to position [498, 0]
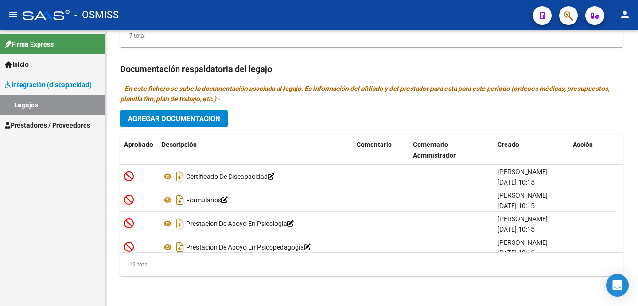
click at [638, 290] on html "menu - OSMISS person Firma Express Inicio Instructivos Contacto OS Integración …" at bounding box center [319, 153] width 638 height 306
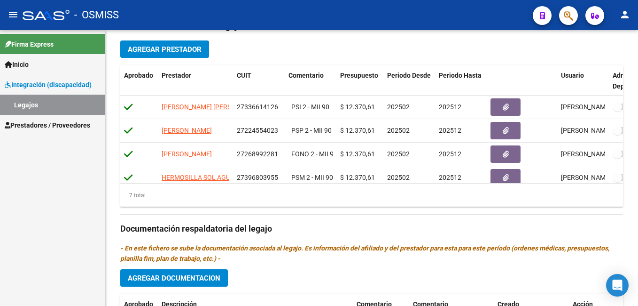
scroll to position [335, 0]
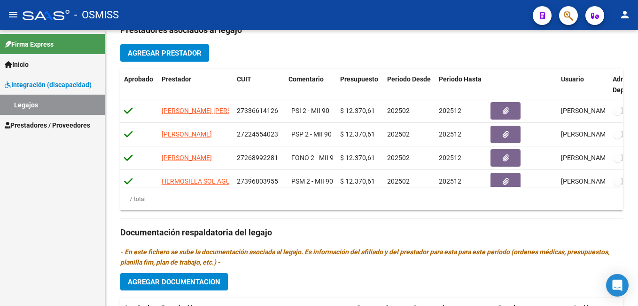
click at [638, 164] on html "menu - OSMISS person Firma Express Inicio Instructivos Contacto OS Integración …" at bounding box center [319, 153] width 638 height 306
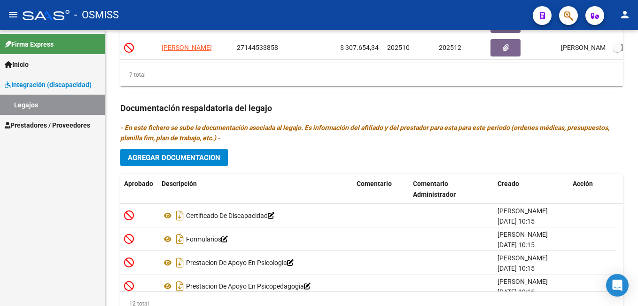
scroll to position [456, 0]
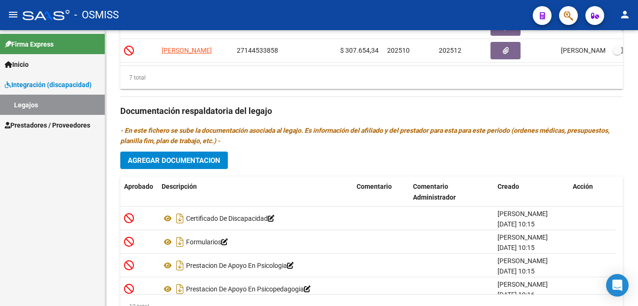
click at [638, 215] on html "menu - OSMISS person Firma Express Inicio Instructivos Contacto OS Integración …" at bounding box center [319, 153] width 638 height 306
click at [202, 154] on button "Agregar Documentacion" at bounding box center [174, 159] width 108 height 17
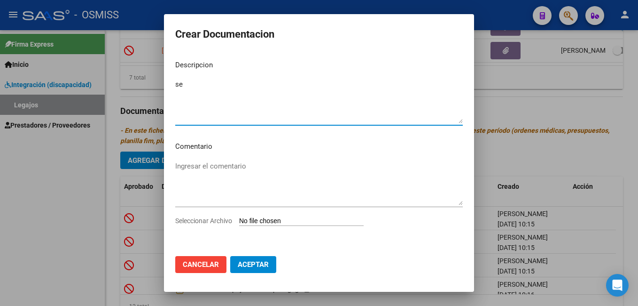
type textarea "s"
type textarea "RNP PSICOLOGIA ACTUALIZADO"
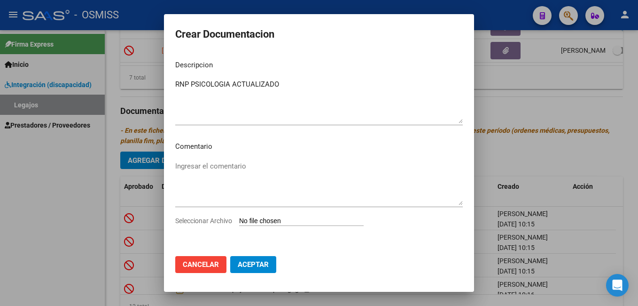
click at [273, 224] on input "Seleccionar Archivo" at bounding box center [301, 221] width 125 height 9
type input "C:\fakepath\3-PSICOLOGIA._removed.pdf"
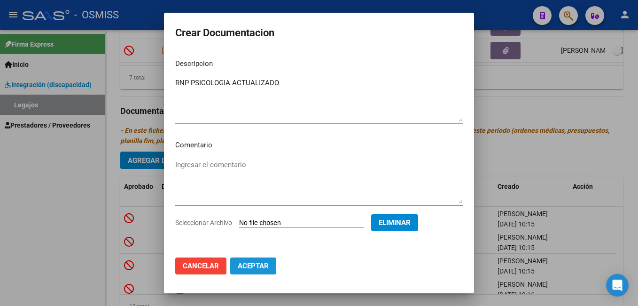
click at [255, 267] on span "Aceptar" at bounding box center [253, 265] width 31 height 8
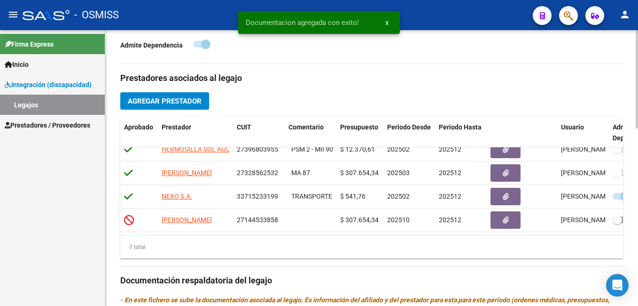
click at [638, 151] on html "menu - OSMISS person Firma Express Inicio Instructivos Contacto OS Integración …" at bounding box center [319, 153] width 638 height 306
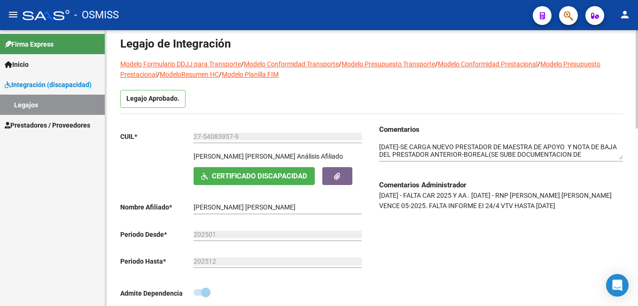
scroll to position [0, 0]
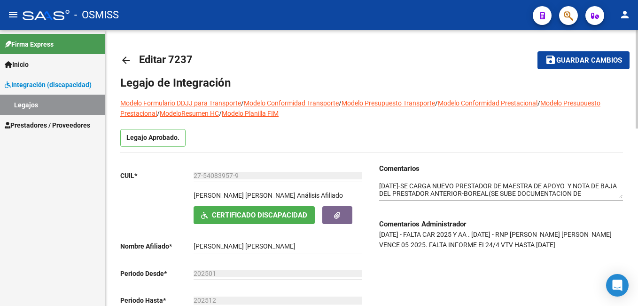
click at [638, 49] on html "menu - OSMISS person Firma Express Inicio Instructivos Contacto OS Integración …" at bounding box center [319, 153] width 638 height 306
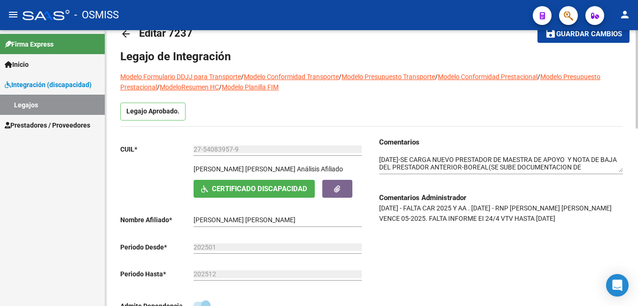
scroll to position [28, 0]
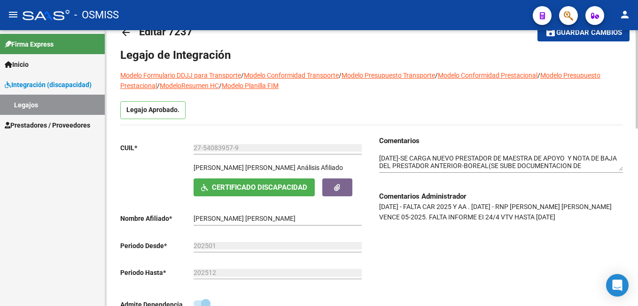
click at [638, 73] on div at bounding box center [637, 89] width 2 height 98
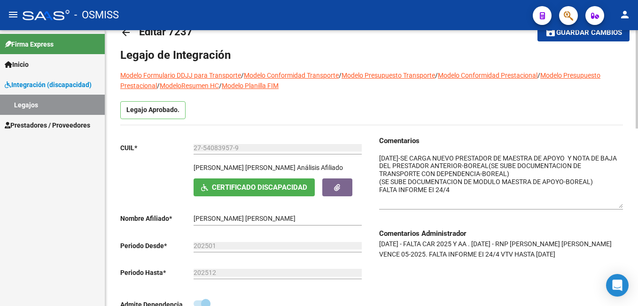
drag, startPoint x: 621, startPoint y: 166, endPoint x: 623, endPoint y: 203, distance: 36.8
click at [380, 157] on textarea at bounding box center [501, 180] width 244 height 55
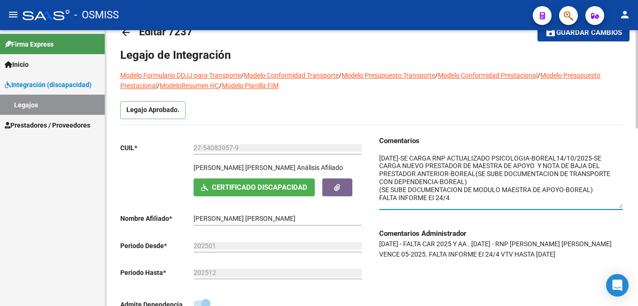
type textarea "[DATE]-SE CARGA RNP ACTUALIZADO PSICOLOGIA-BOREAL14/10/2025-SE CARGA NUEVO PRES…"
click at [615, 34] on span "Guardar cambios" at bounding box center [590, 33] width 66 height 8
click at [608, 35] on span "Guardar cambios" at bounding box center [590, 33] width 66 height 8
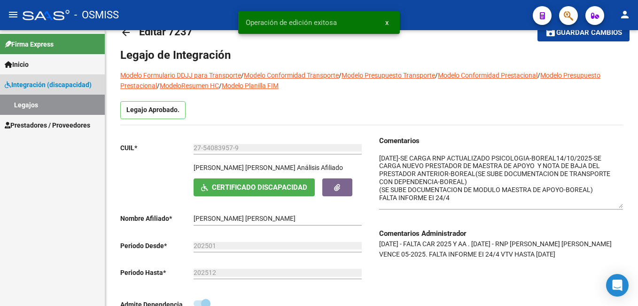
click at [74, 107] on link "Legajos" at bounding box center [52, 105] width 105 height 20
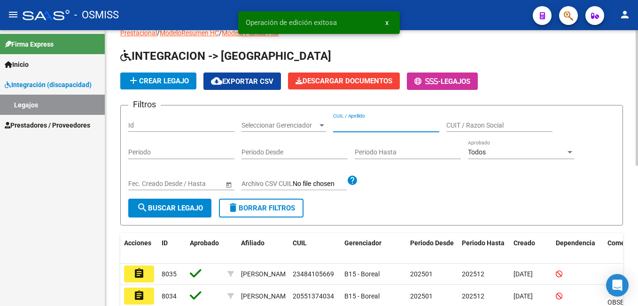
click at [367, 125] on input "CUIL / Apellido" at bounding box center [386, 125] width 106 height 8
paste input "27536613868"
type input "27536613868"
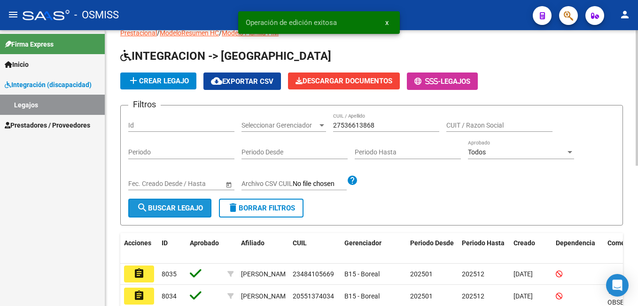
click at [178, 211] on span "search Buscar Legajo" at bounding box center [170, 208] width 66 height 8
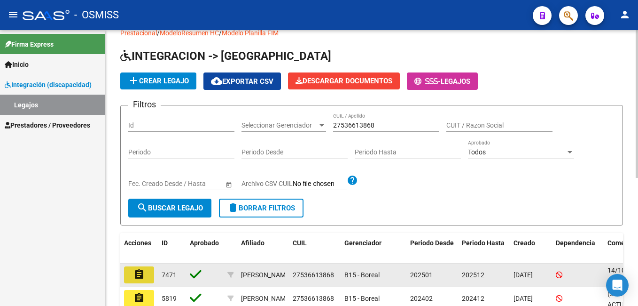
click at [142, 274] on mat-icon "assignment" at bounding box center [139, 273] width 11 height 11
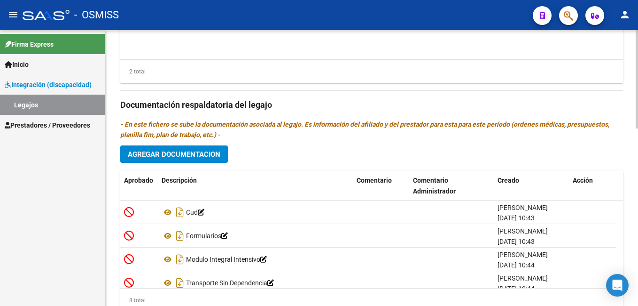
scroll to position [498, 0]
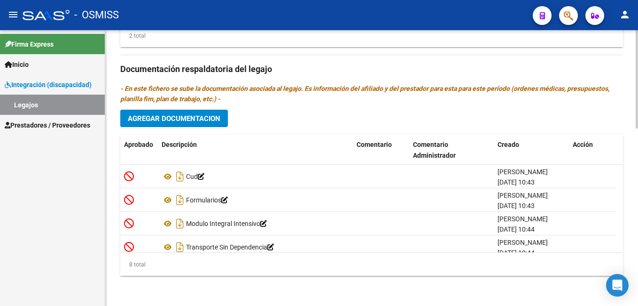
click at [638, 290] on html "menu - OSMISS person Firma Express Inicio Instructivos Contacto OS Integración …" at bounding box center [319, 153] width 638 height 306
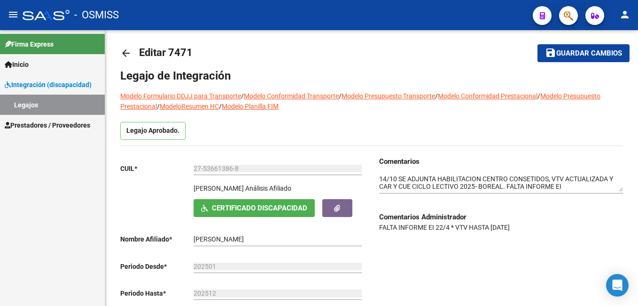
scroll to position [0, 0]
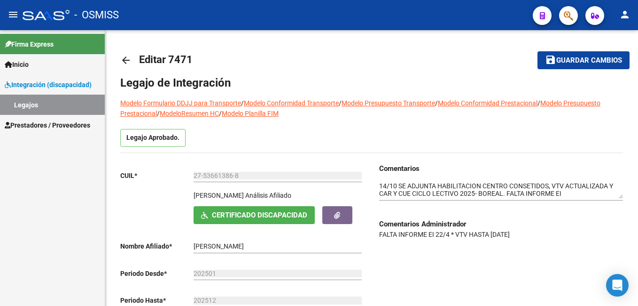
click at [557, 68] on button "save Guardar cambios" at bounding box center [584, 59] width 92 height 17
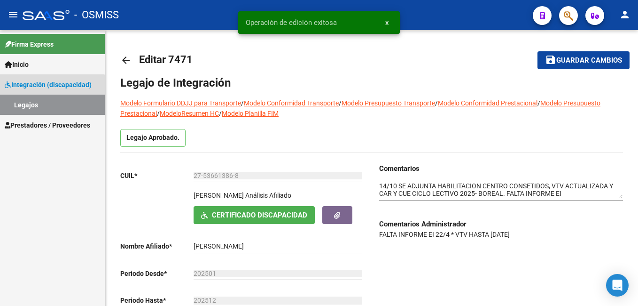
click at [35, 106] on link "Legajos" at bounding box center [52, 105] width 105 height 20
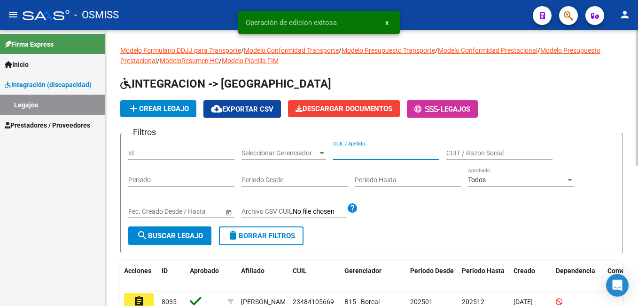
click at [378, 150] on input "CUIL / Apellido" at bounding box center [386, 153] width 106 height 8
paste input "20588385753"
type input "20588385753"
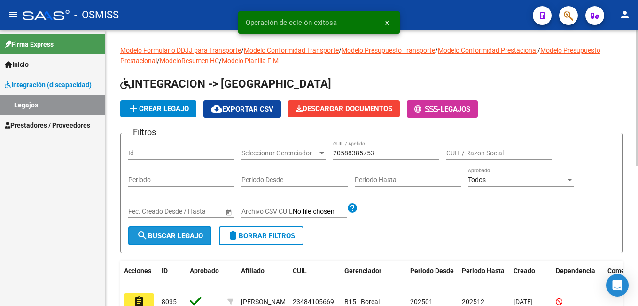
click at [182, 236] on span "search Buscar Legajo" at bounding box center [170, 235] width 66 height 8
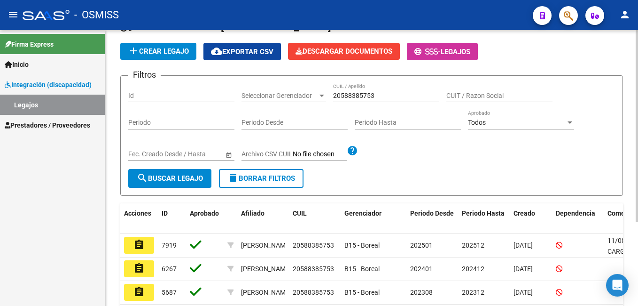
scroll to position [82, 0]
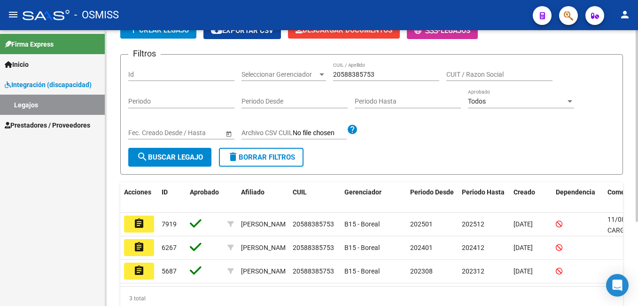
click at [638, 157] on html "menu - OSMISS person Firma Express Inicio Instructivos Contacto OS Integración …" at bounding box center [319, 153] width 638 height 306
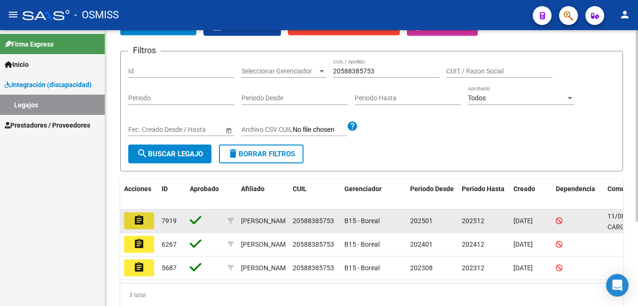
click at [135, 216] on mat-icon "assignment" at bounding box center [139, 219] width 11 height 11
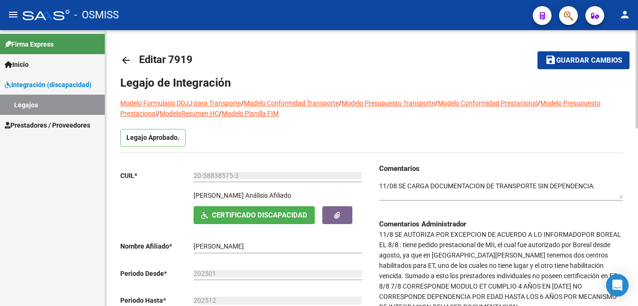
click at [638, 47] on html "menu - OSMISS person Firma Express Inicio Instructivos Contacto OS Integración …" at bounding box center [319, 153] width 638 height 306
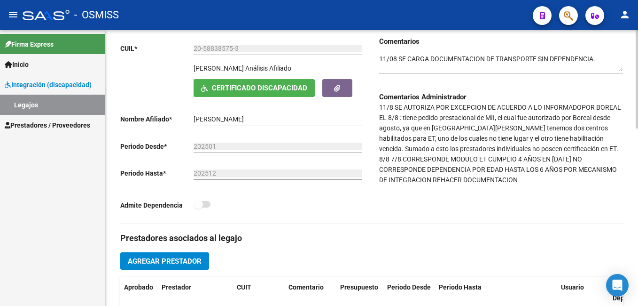
scroll to position [129, 0]
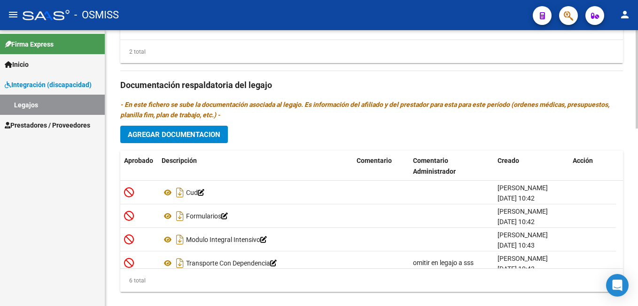
click at [638, 215] on html "menu - OSMISS person Firma Express Inicio Instructivos Contacto OS Integración …" at bounding box center [319, 153] width 638 height 306
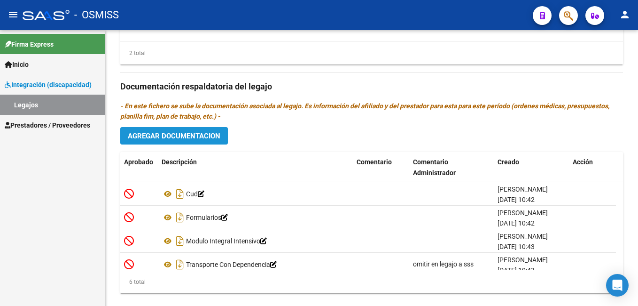
click at [205, 131] on button "Agregar Documentacion" at bounding box center [174, 135] width 108 height 17
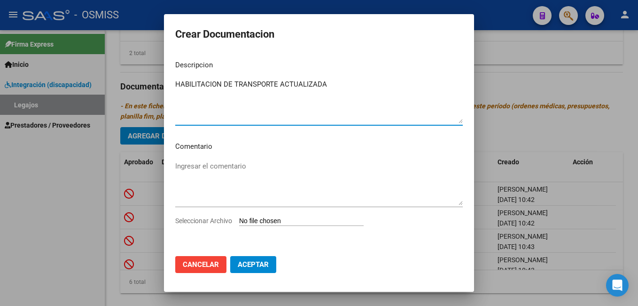
type textarea "HABILITACION DE TRANSPORTE ACTUALIZADA"
click at [279, 218] on input "Seleccionar Archivo" at bounding box center [301, 221] width 125 height 9
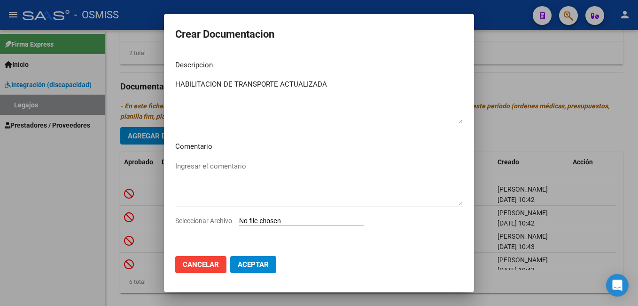
type input "C:\fakepath\HABILITACION-[PERSON_NAME] [DATE].pdf"
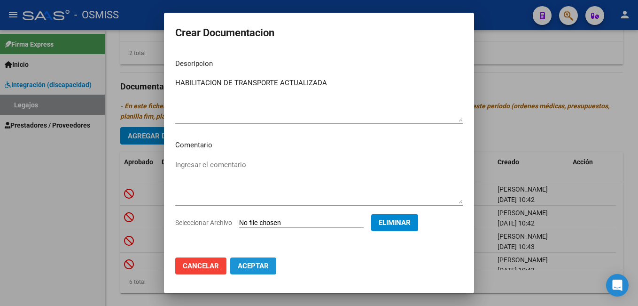
click at [251, 265] on span "Aceptar" at bounding box center [253, 265] width 31 height 8
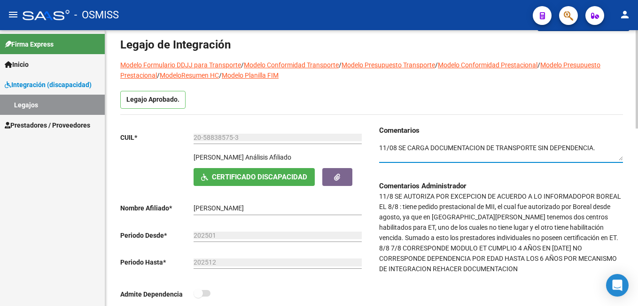
click at [380, 145] on textarea at bounding box center [501, 152] width 244 height 18
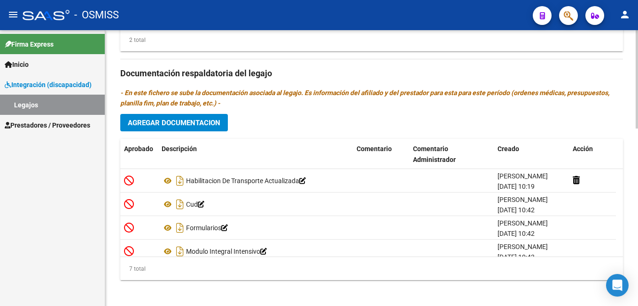
scroll to position [498, 0]
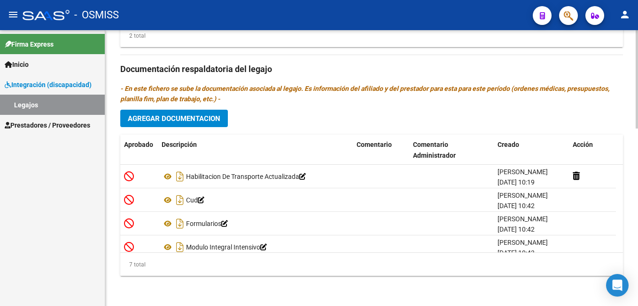
click at [638, 305] on html "menu - OSMISS person Firma Express Inicio Instructivos Contacto OS Integración …" at bounding box center [319, 153] width 638 height 306
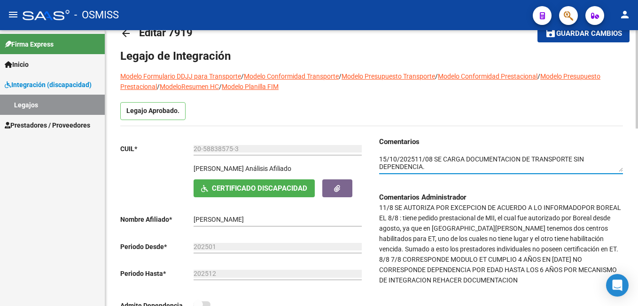
scroll to position [30, 0]
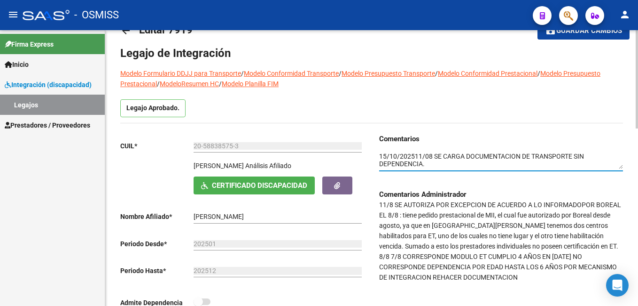
type textarea "15/10/2025SE CARGA HABILITACION DE TRANSPORTE-BOREAL-11/08 SE CARGA DOCUMENTACI…"
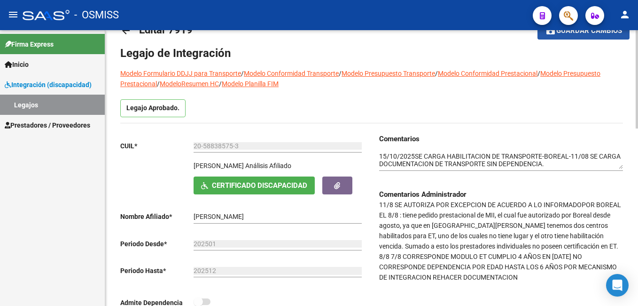
click at [590, 34] on span "Guardar cambios" at bounding box center [590, 31] width 66 height 8
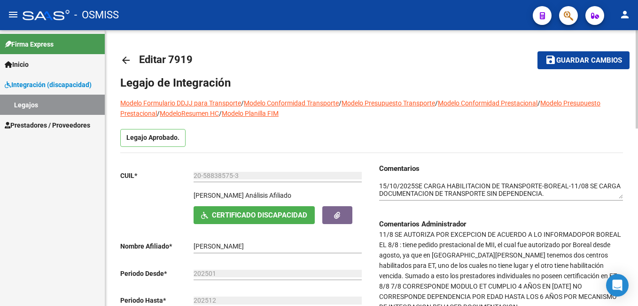
click at [638, 15] on html "menu - OSMISS person Firma Express Inicio Instructivos Contacto OS Integración …" at bounding box center [319, 153] width 638 height 306
click at [580, 63] on span "Guardar cambios" at bounding box center [590, 60] width 66 height 8
